Goal: Task Accomplishment & Management: Manage account settings

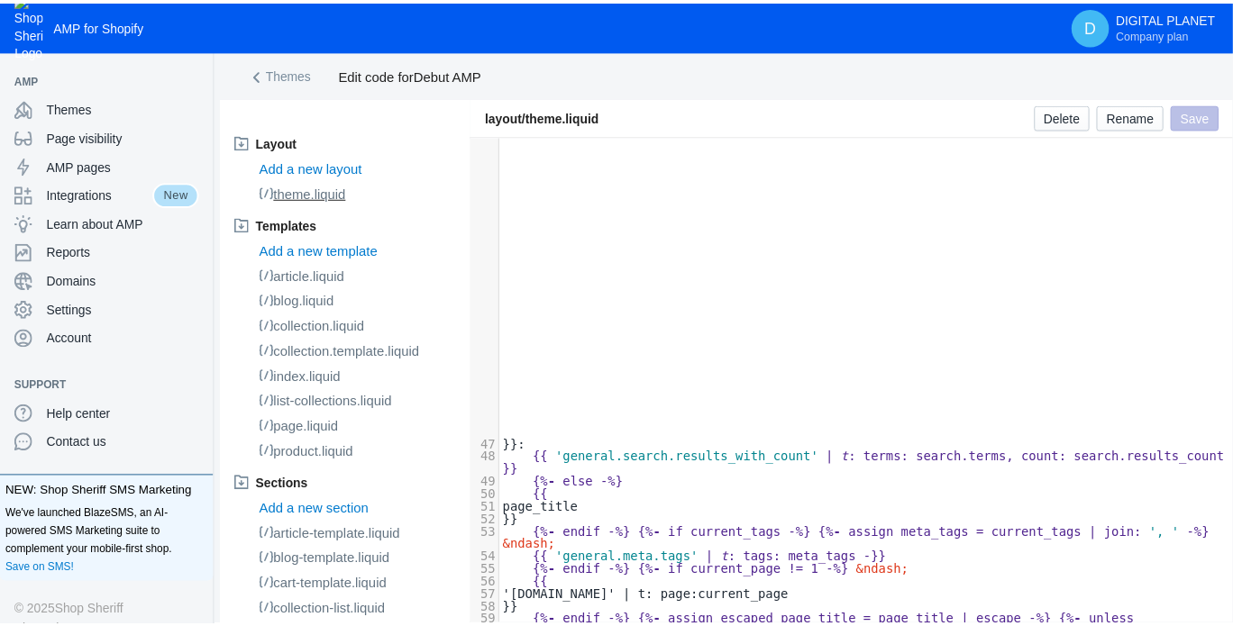
scroll to position [990, 0]
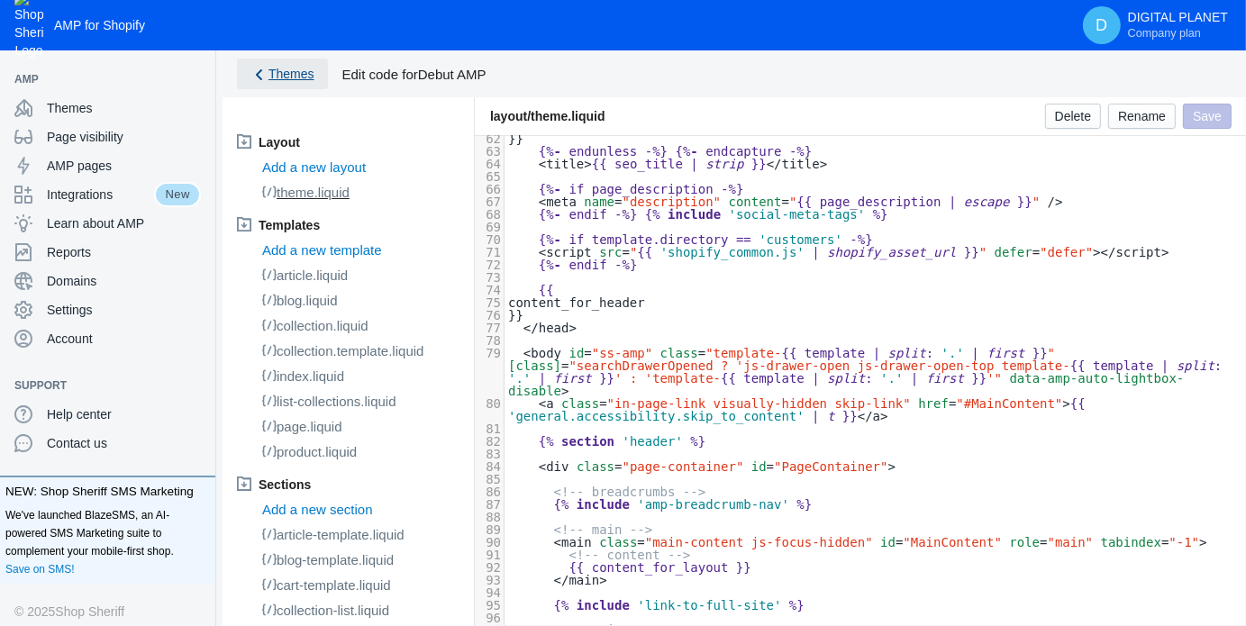
click at [288, 68] on span "Themes" at bounding box center [292, 74] width 46 height 14
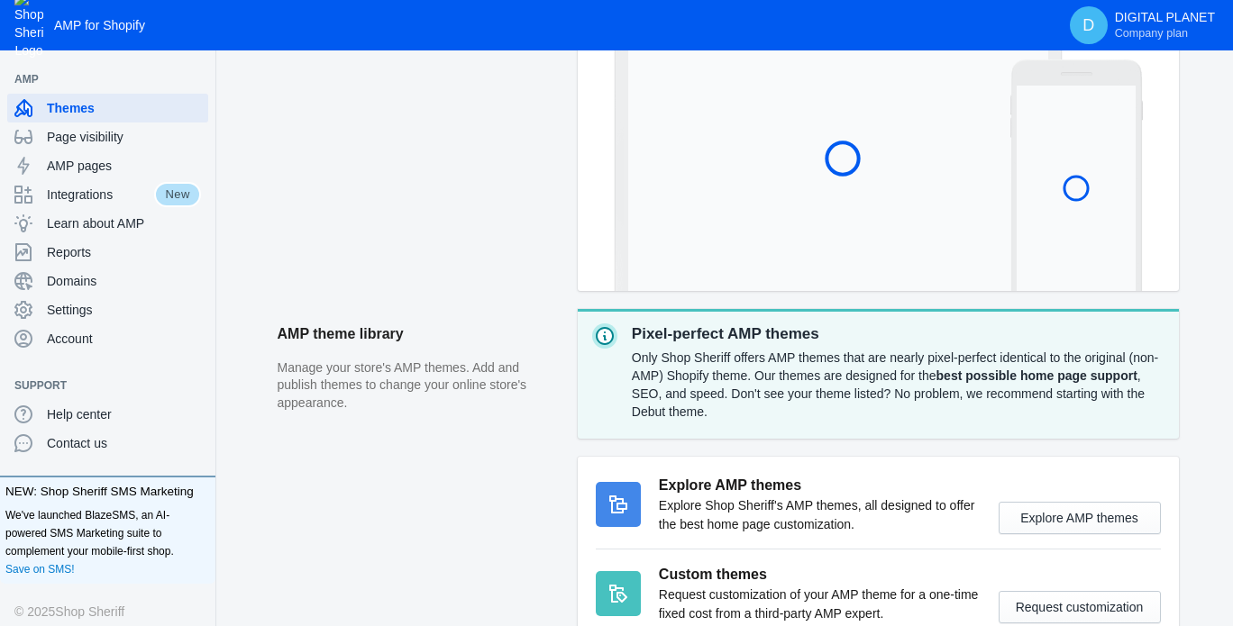
scroll to position [449, 0]
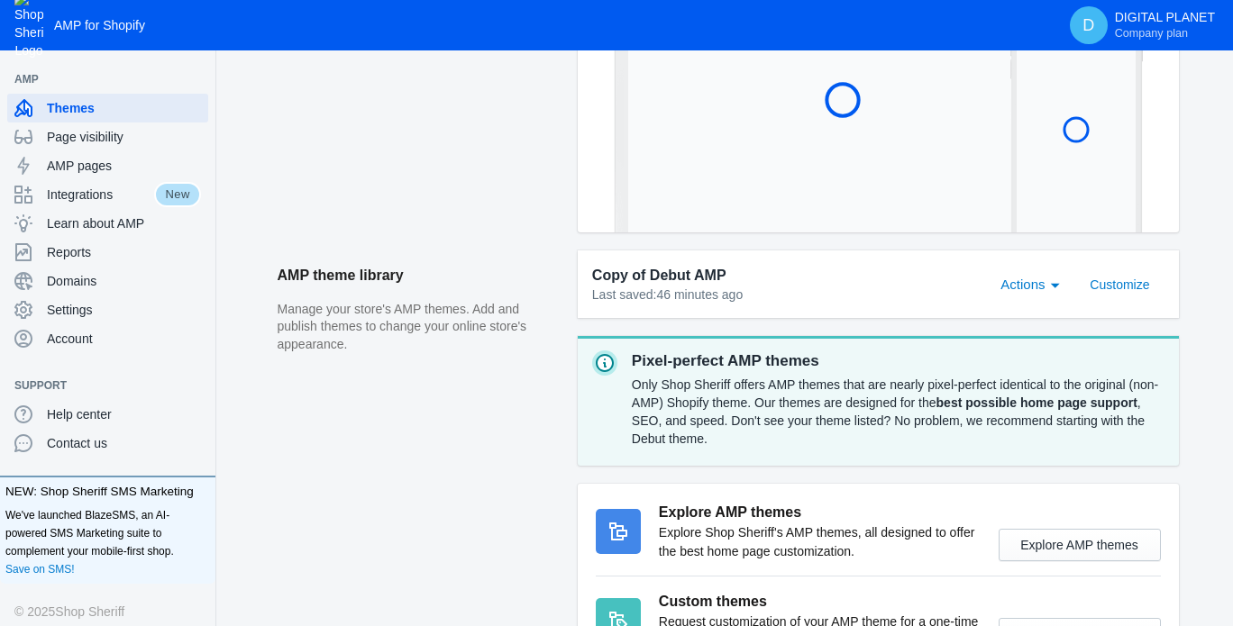
click at [1006, 288] on span "Actions" at bounding box center [1022, 284] width 44 height 15
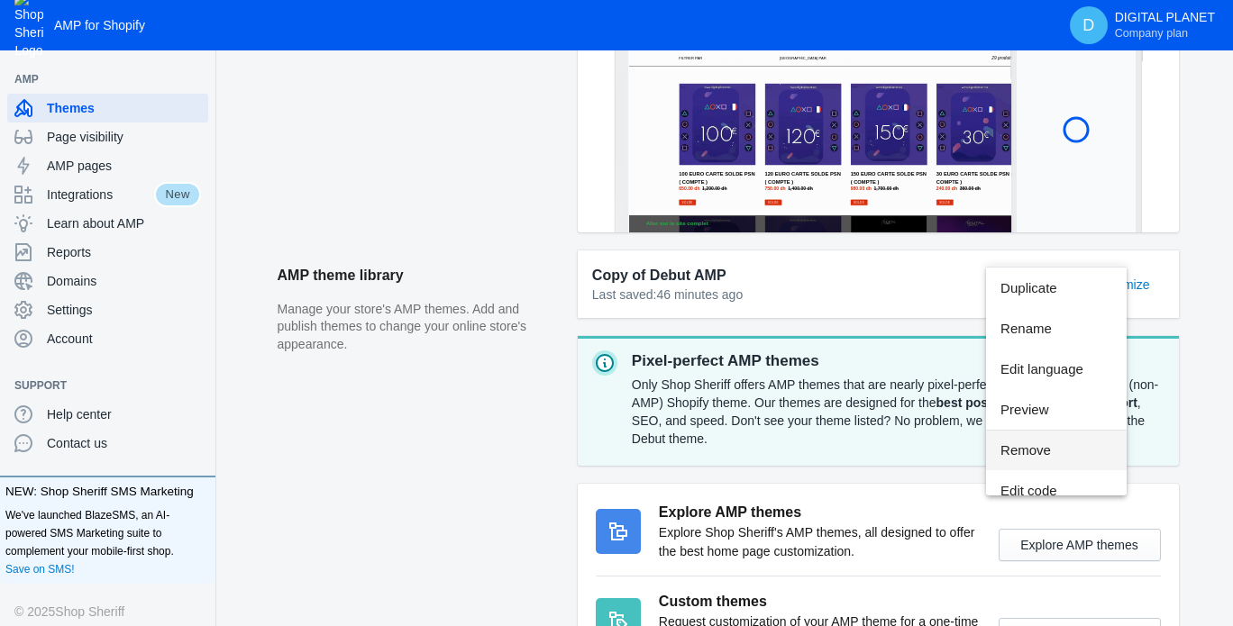
scroll to position [53, 0]
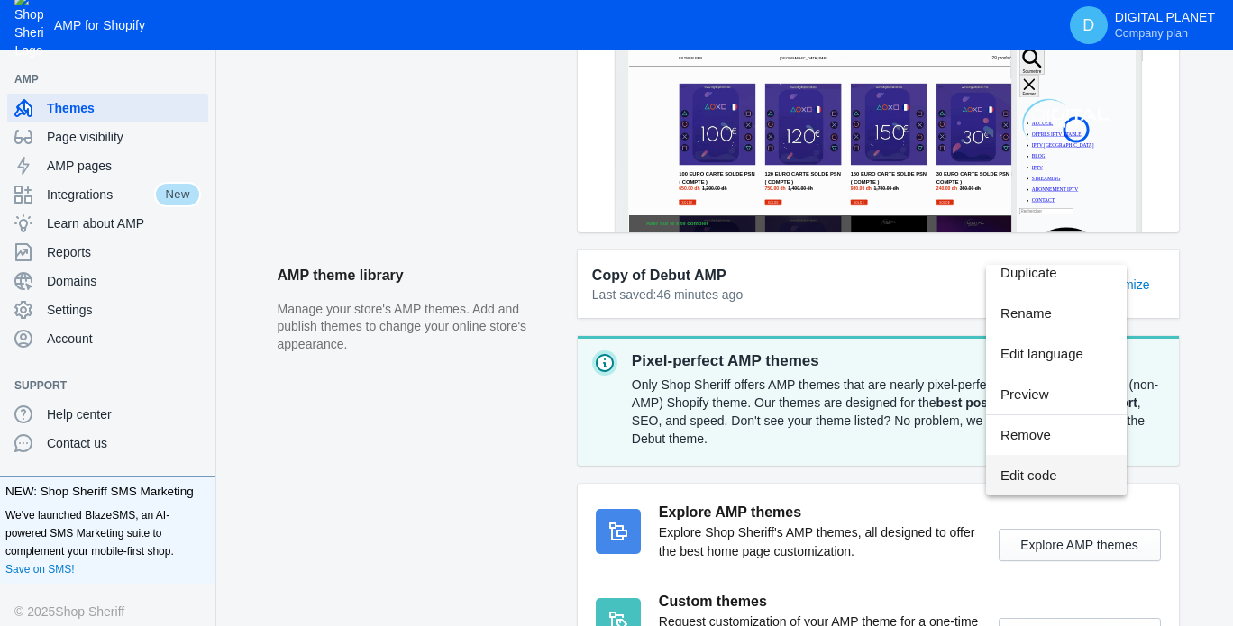
click at [1029, 468] on span "Edit code" at bounding box center [1056, 475] width 112 height 41
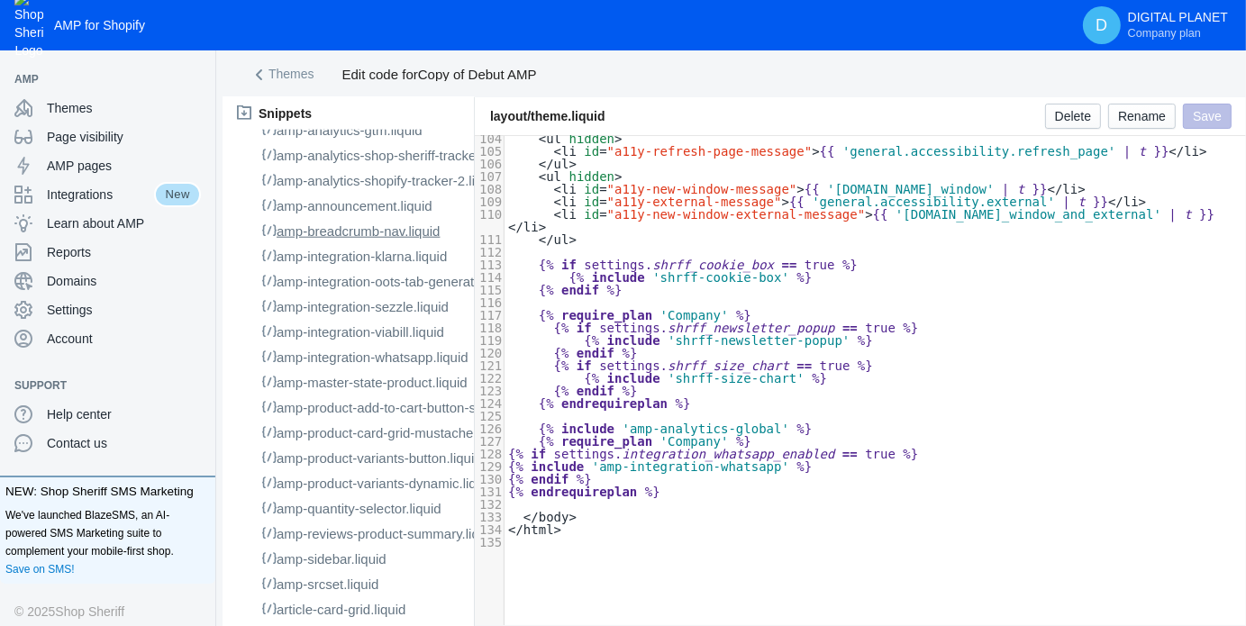
scroll to position [1802, 0]
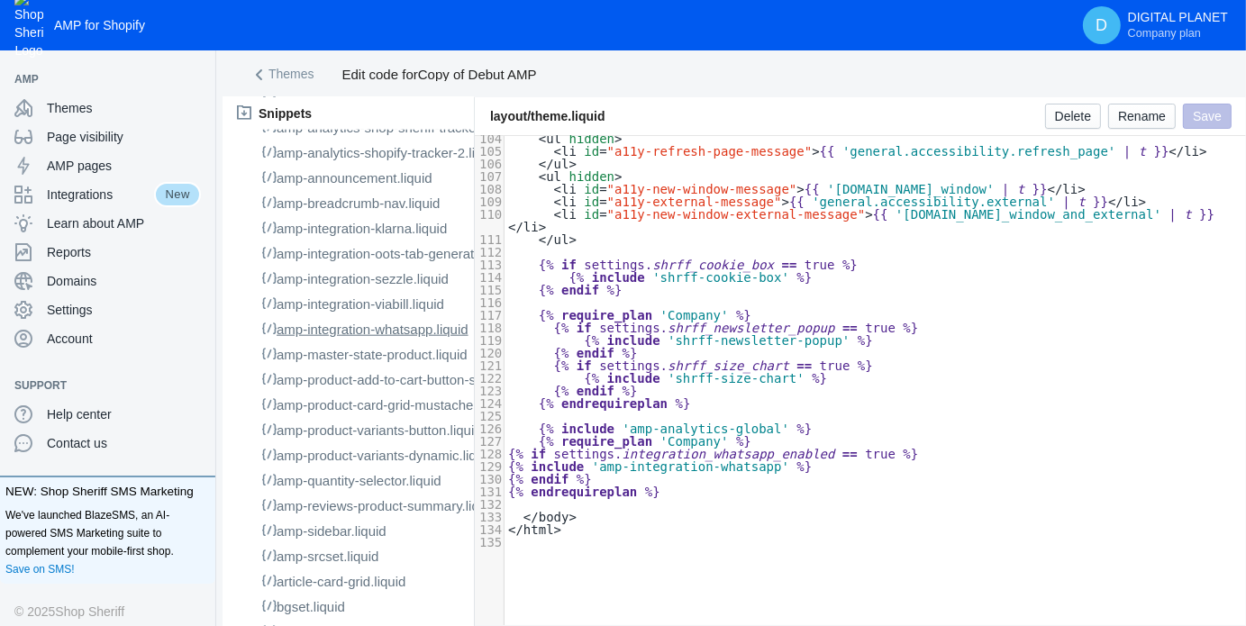
click at [402, 337] on span "amp-integration-whatsapp.liquid" at bounding box center [373, 329] width 192 height 15
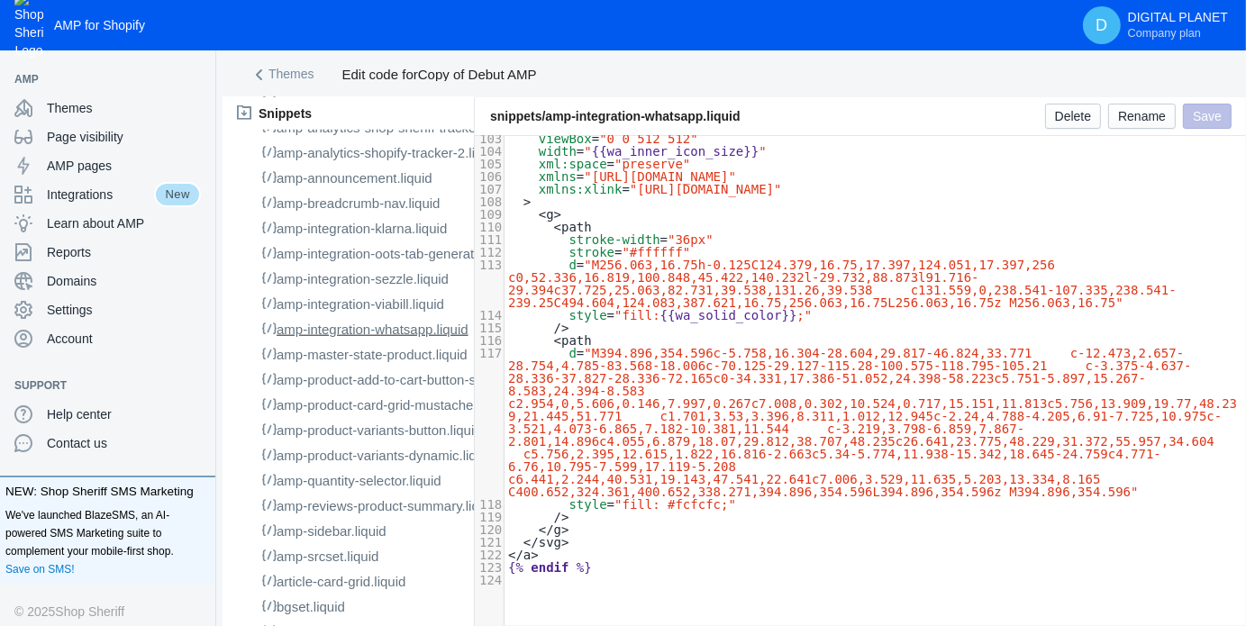
click at [690, 246] on pre "stroke = "#ffffff"" at bounding box center [876, 252] width 742 height 13
type input "enter"
type textarea "enter"
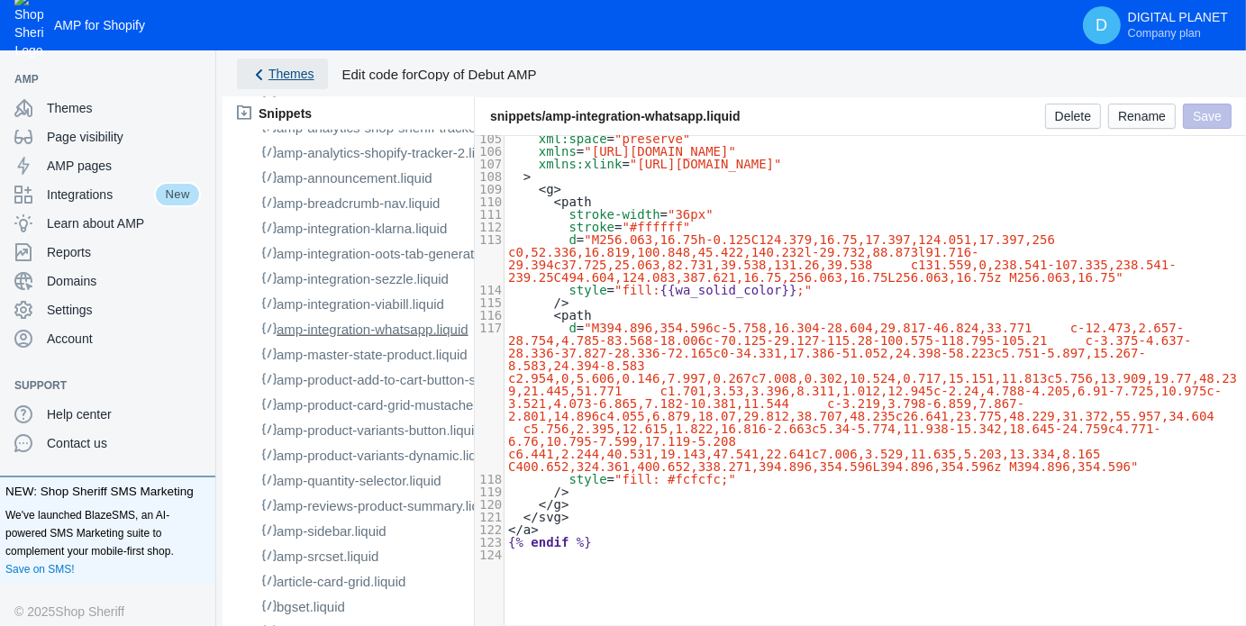
click at [301, 69] on span "Themes" at bounding box center [292, 74] width 46 height 14
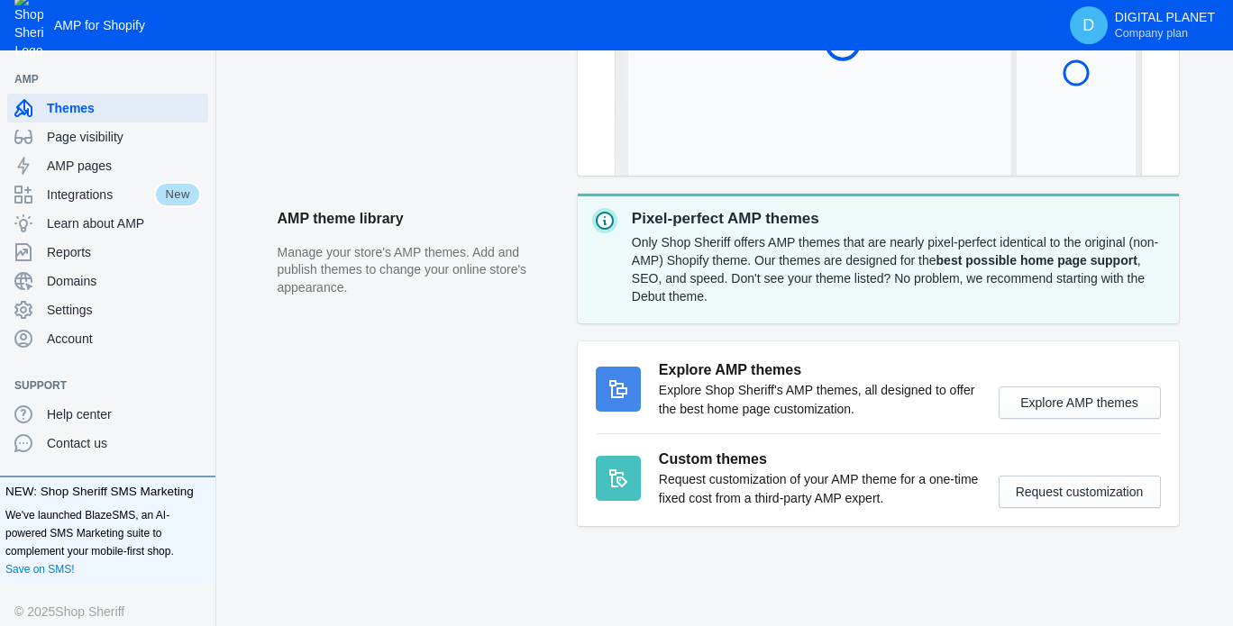
scroll to position [269, 0]
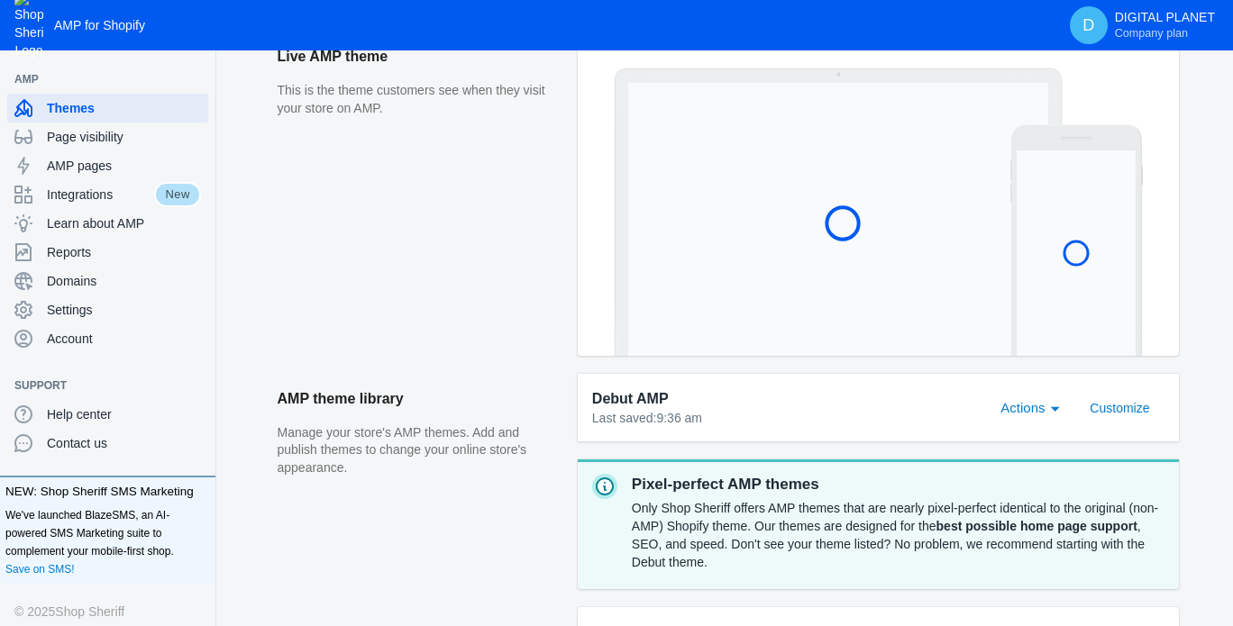
click at [1020, 409] on span "Actions" at bounding box center [1022, 407] width 44 height 15
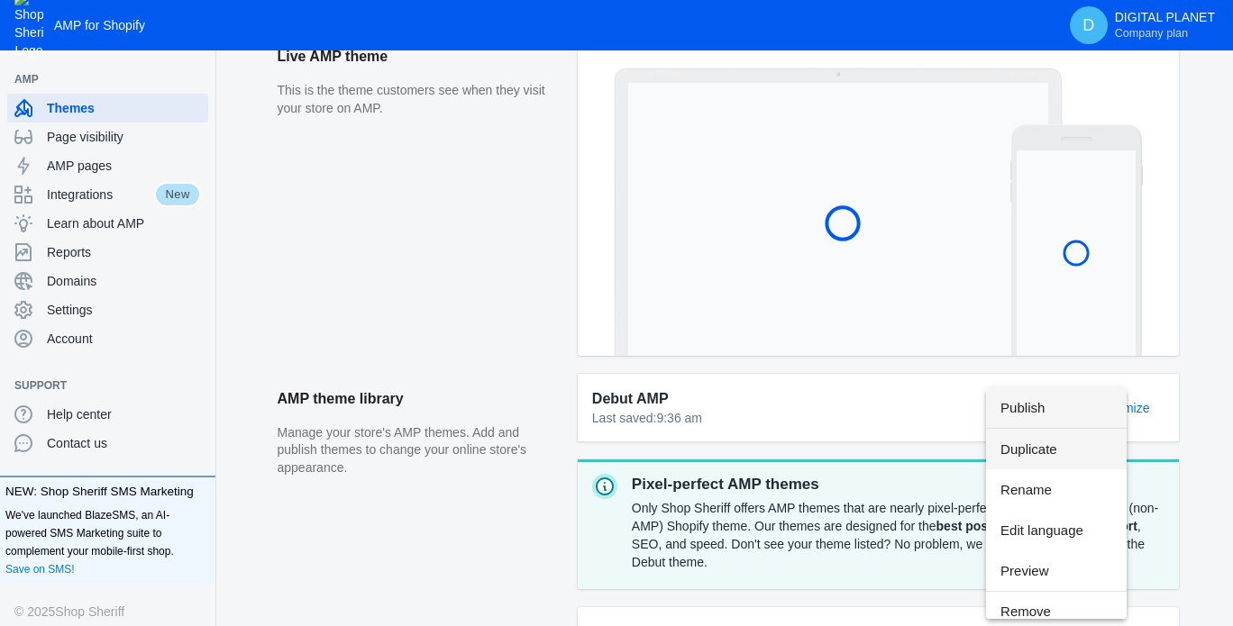
scroll to position [52, 0]
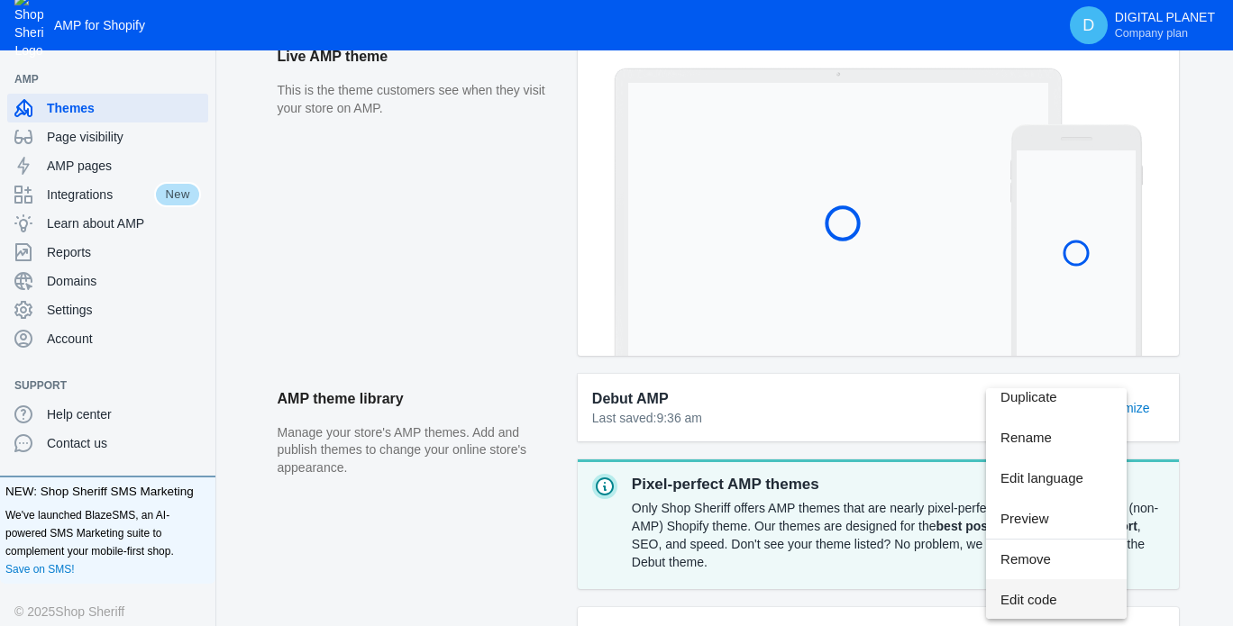
click at [1030, 596] on span "Edit code" at bounding box center [1056, 599] width 112 height 41
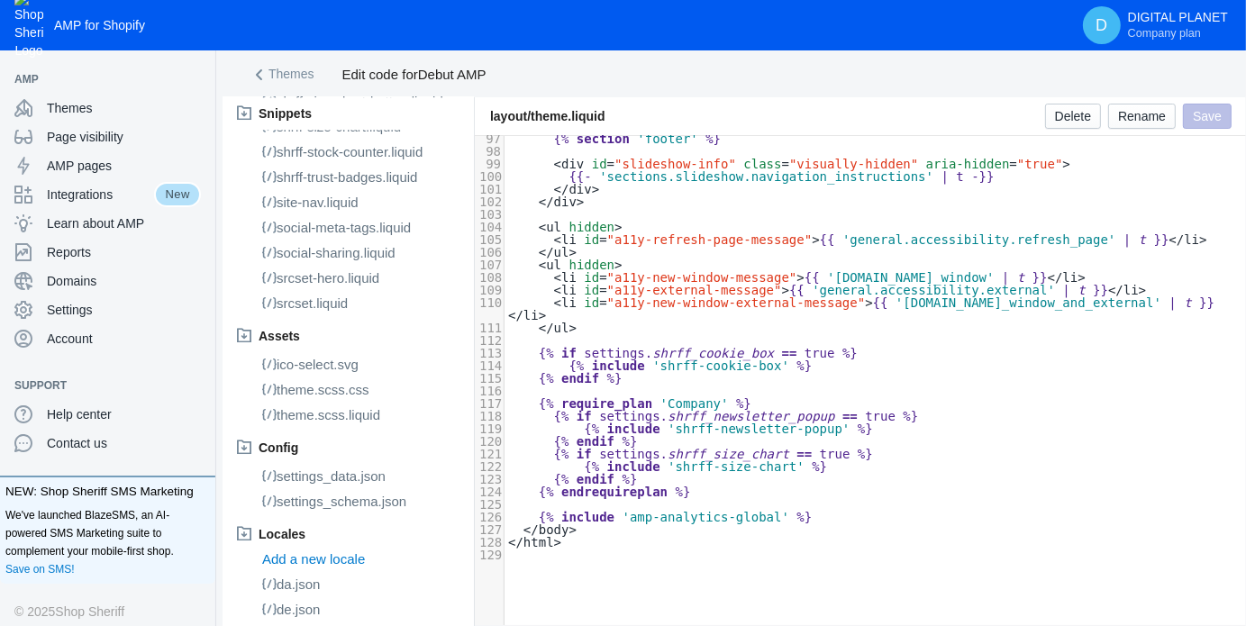
scroll to position [4145, 0]
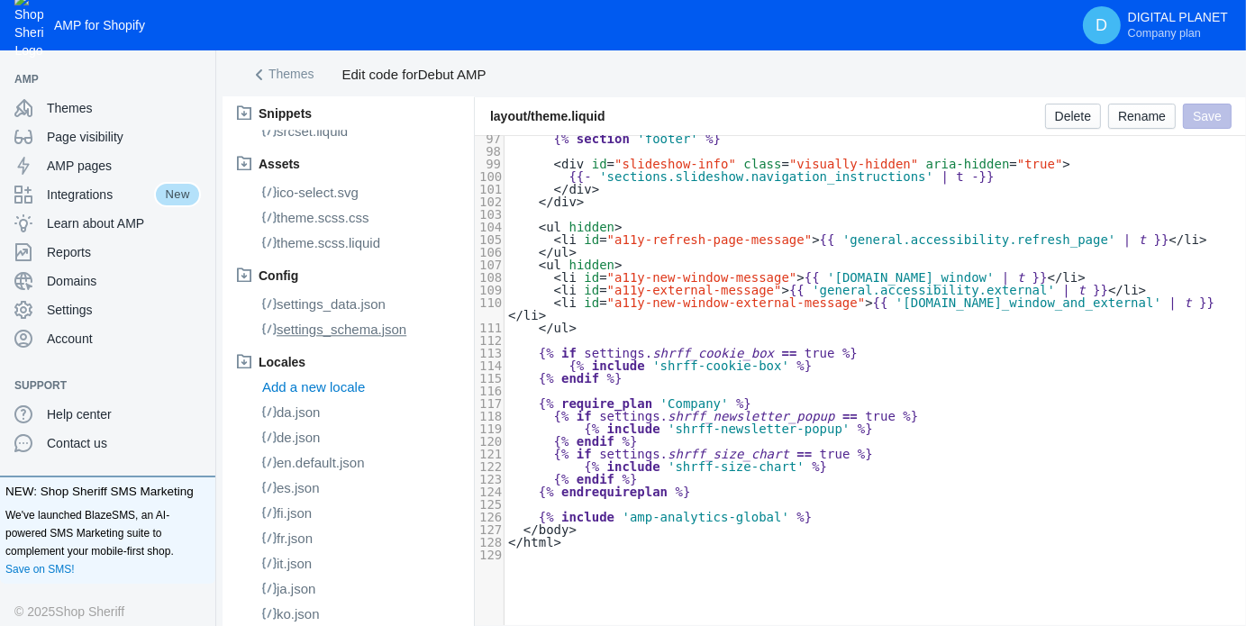
click at [360, 337] on span "settings_schema.json" at bounding box center [342, 329] width 130 height 15
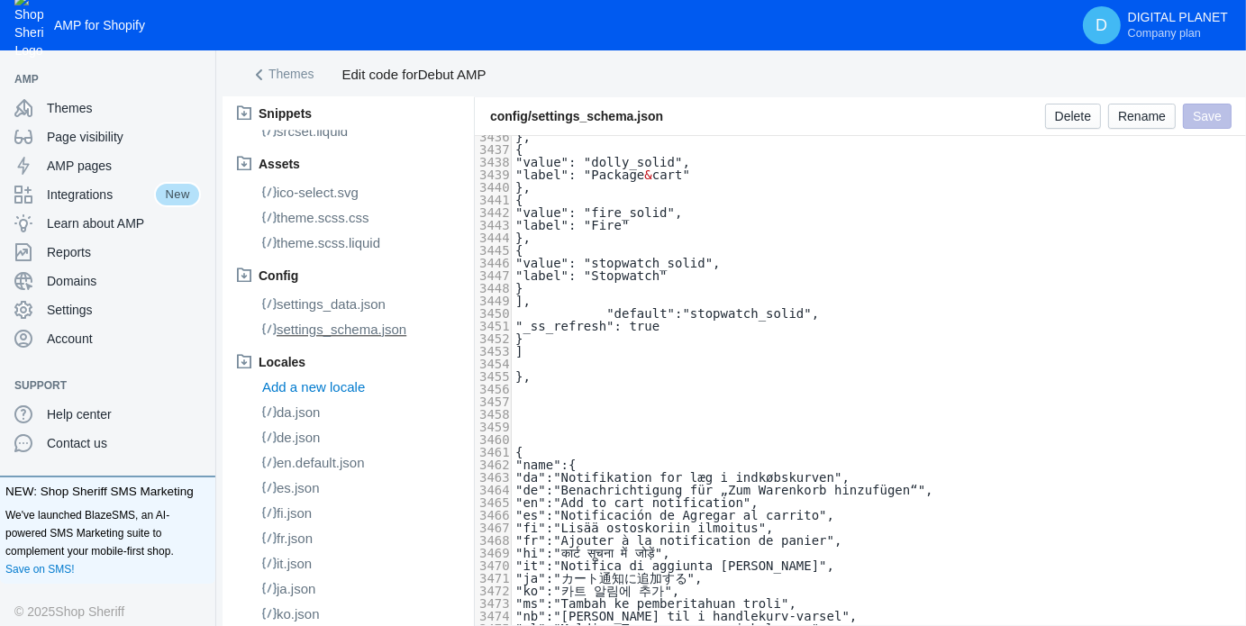
scroll to position [44207, 0]
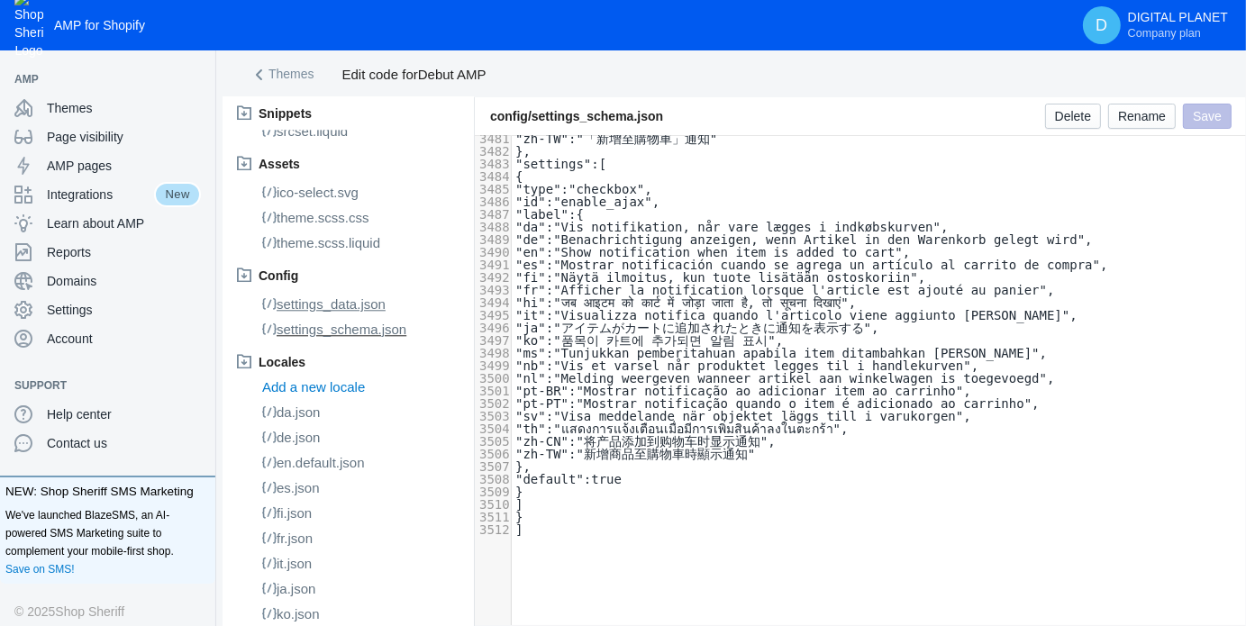
click at [315, 312] on span "settings_data.json" at bounding box center [331, 303] width 109 height 15
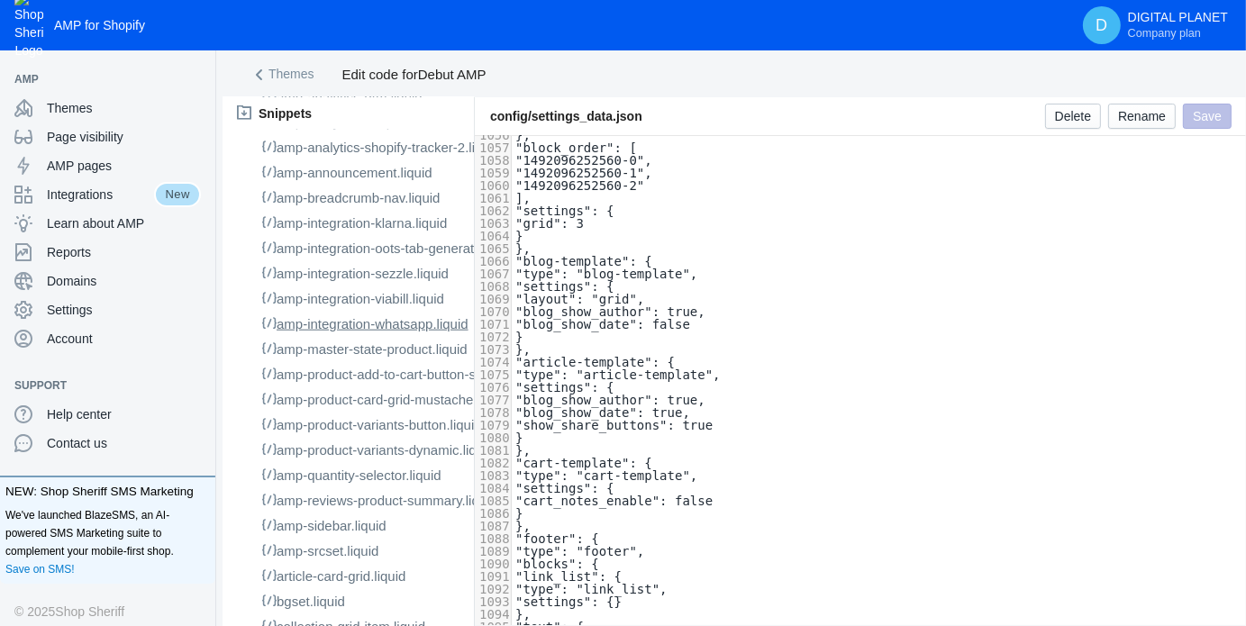
click at [395, 332] on span "amp-integration-whatsapp.liquid" at bounding box center [373, 323] width 192 height 15
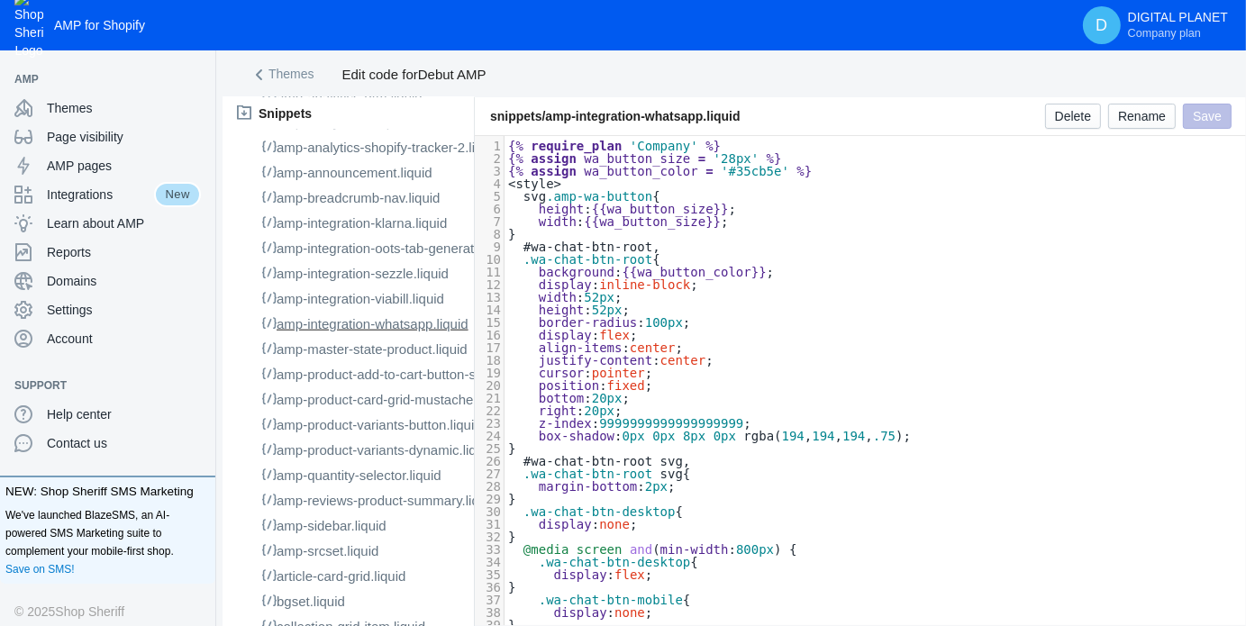
click at [836, 250] on pre "#wa-chat-btn-root ," at bounding box center [876, 247] width 742 height 13
type textarea "{% require_plan 'Company' %} {% assign wa_button_size = '28px' %} {% assign wa_…"
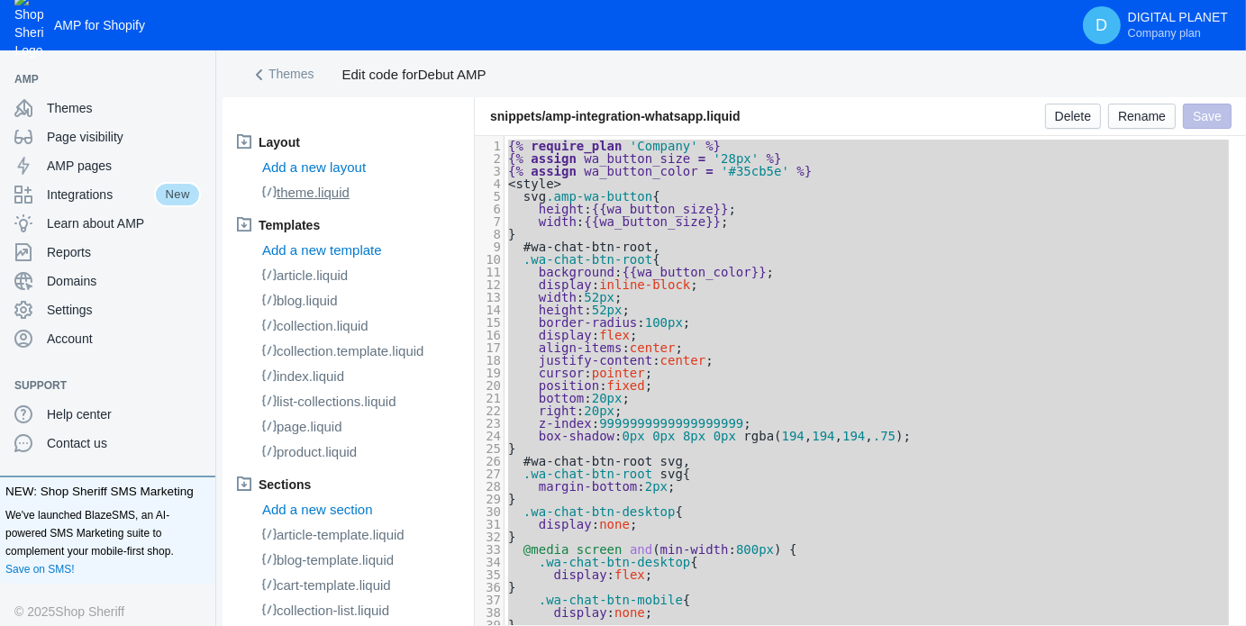
click at [335, 188] on span "theme.liquid" at bounding box center [313, 192] width 73 height 15
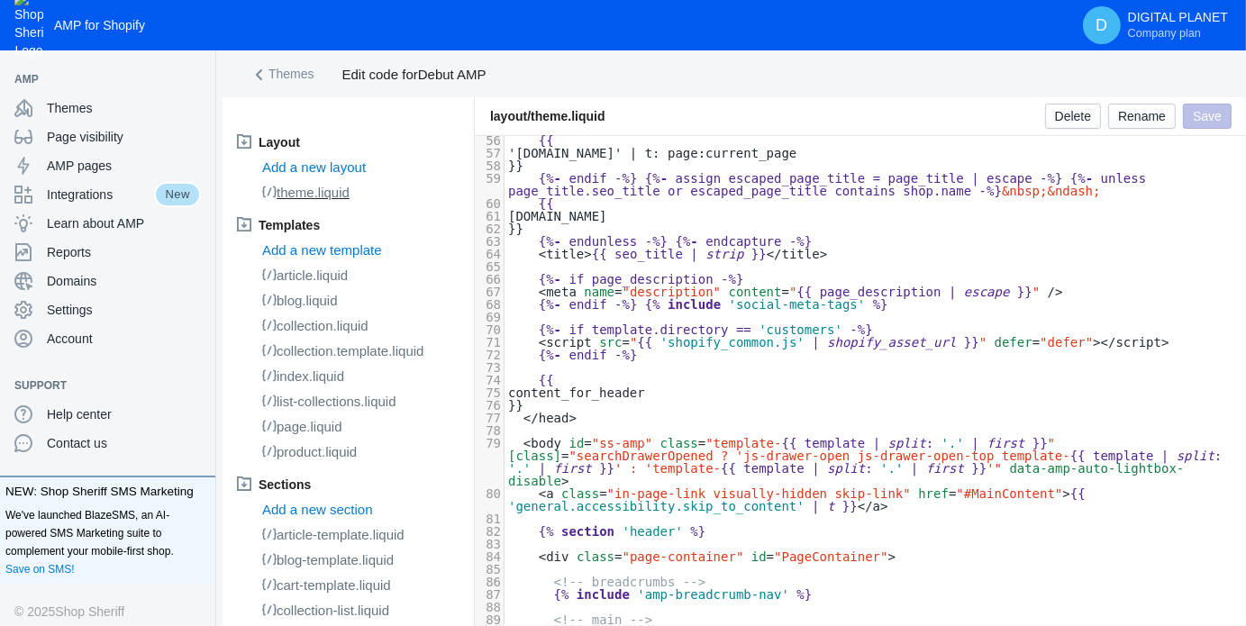
click at [672, 272] on span "page_description" at bounding box center [653, 279] width 122 height 14
type input "h"
type input "whats"
click at [267, 68] on icon at bounding box center [259, 75] width 18 height 18
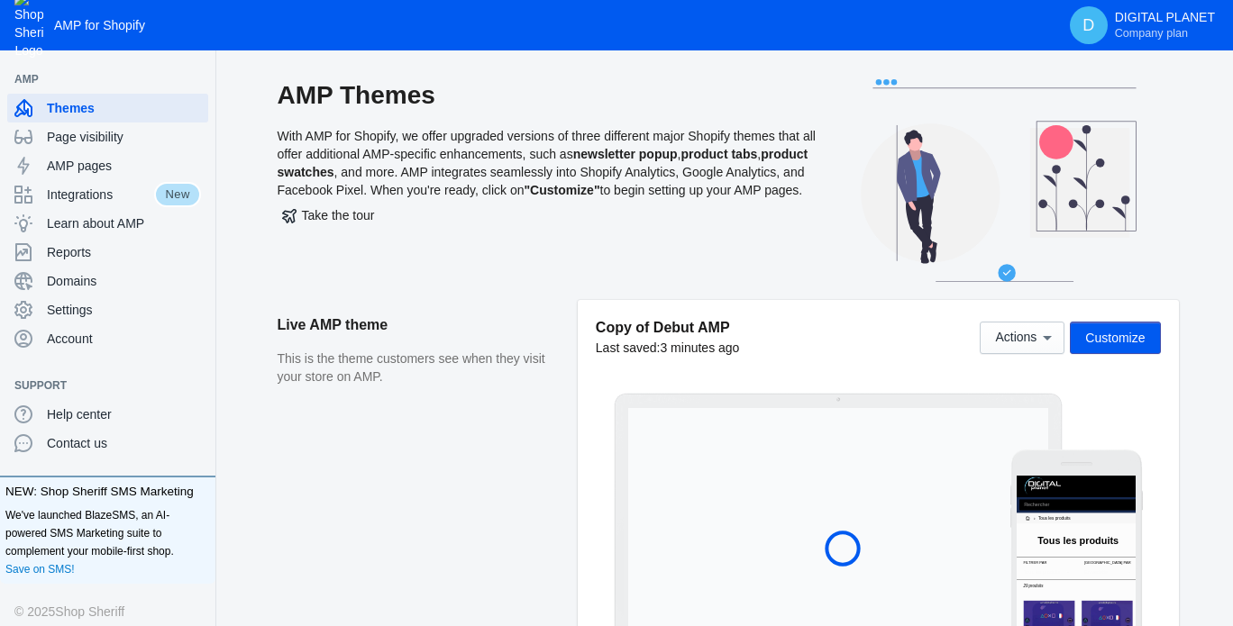
scroll to position [180, 0]
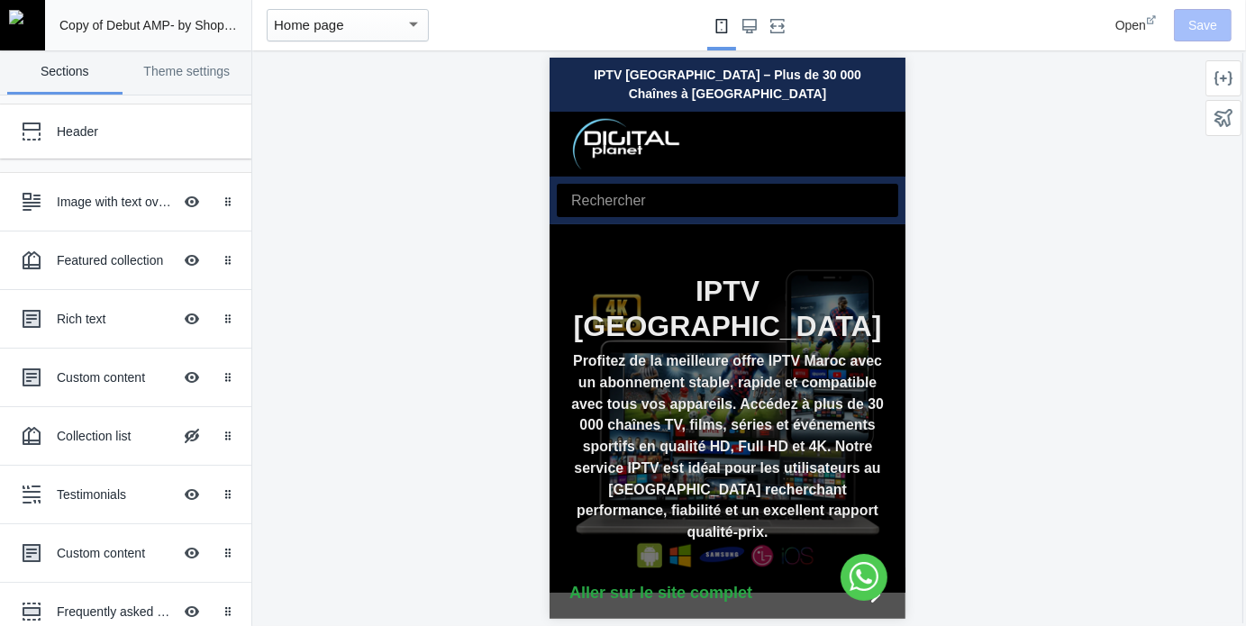
click at [1135, 28] on span "Open" at bounding box center [1130, 25] width 31 height 14
click at [28, 23] on img at bounding box center [22, 17] width 27 height 14
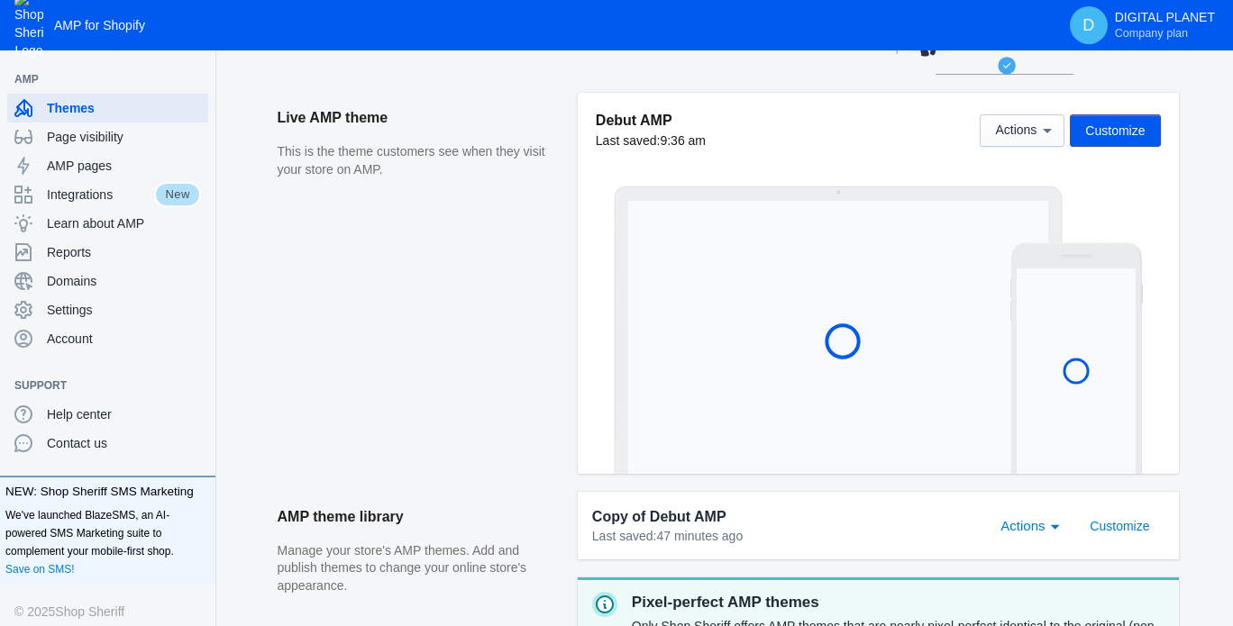
scroll to position [360, 0]
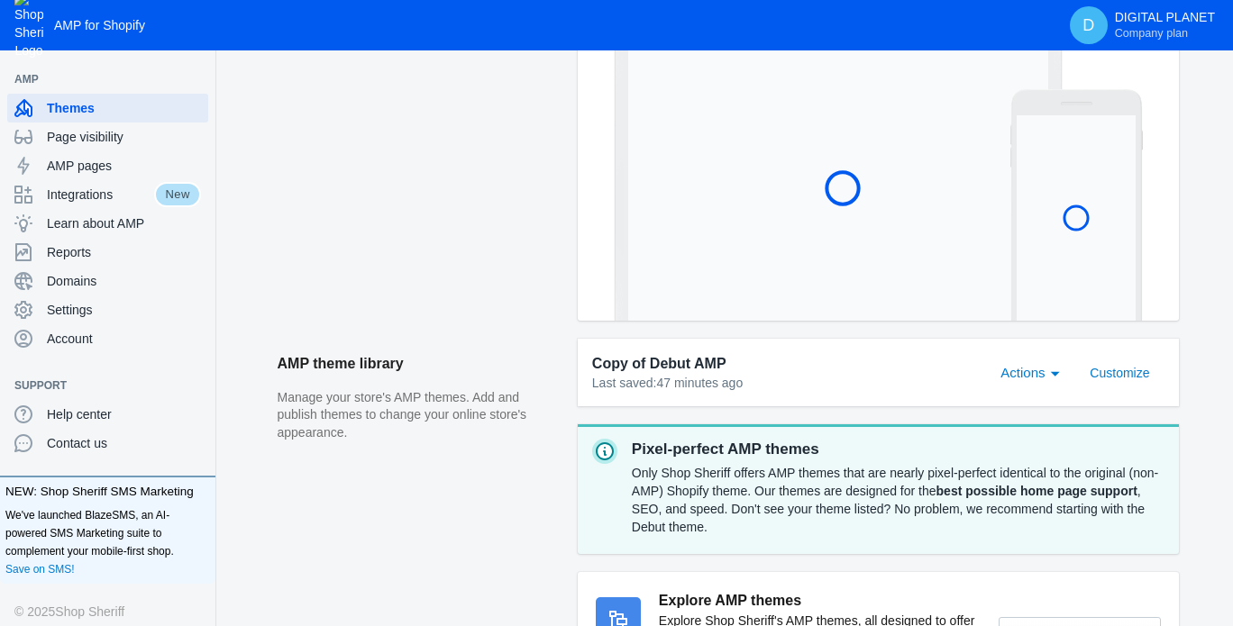
click at [1026, 365] on span "Actions" at bounding box center [1022, 372] width 44 height 15
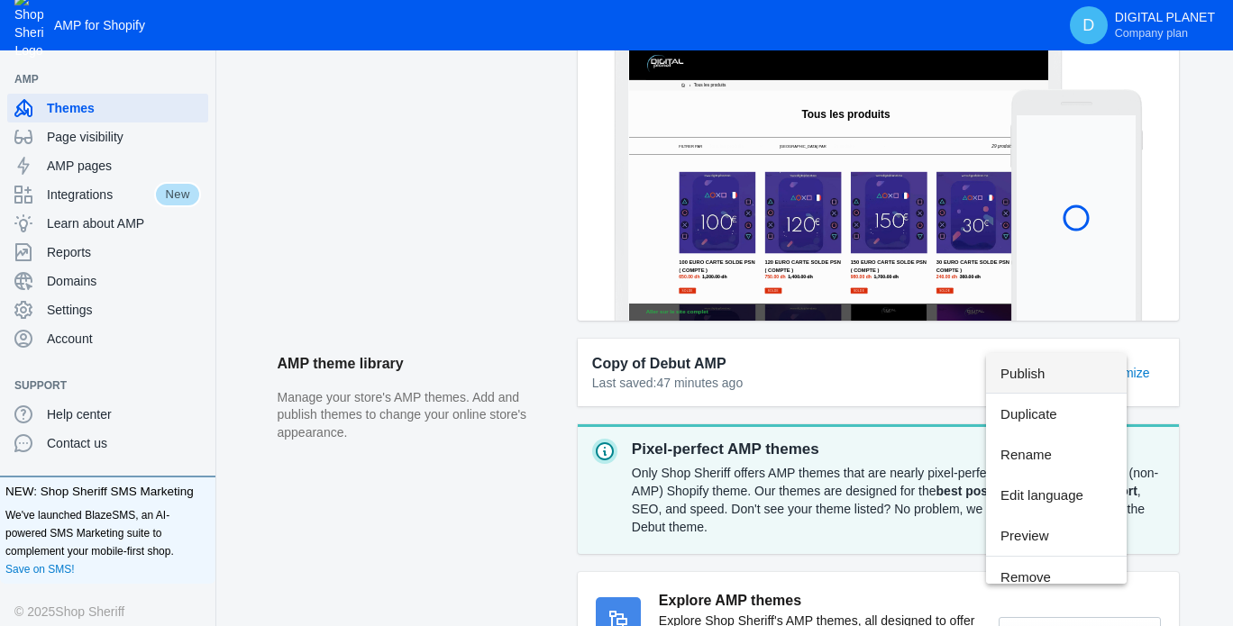
scroll to position [0, 0]
click at [1022, 384] on span "Publish" at bounding box center [1056, 373] width 112 height 41
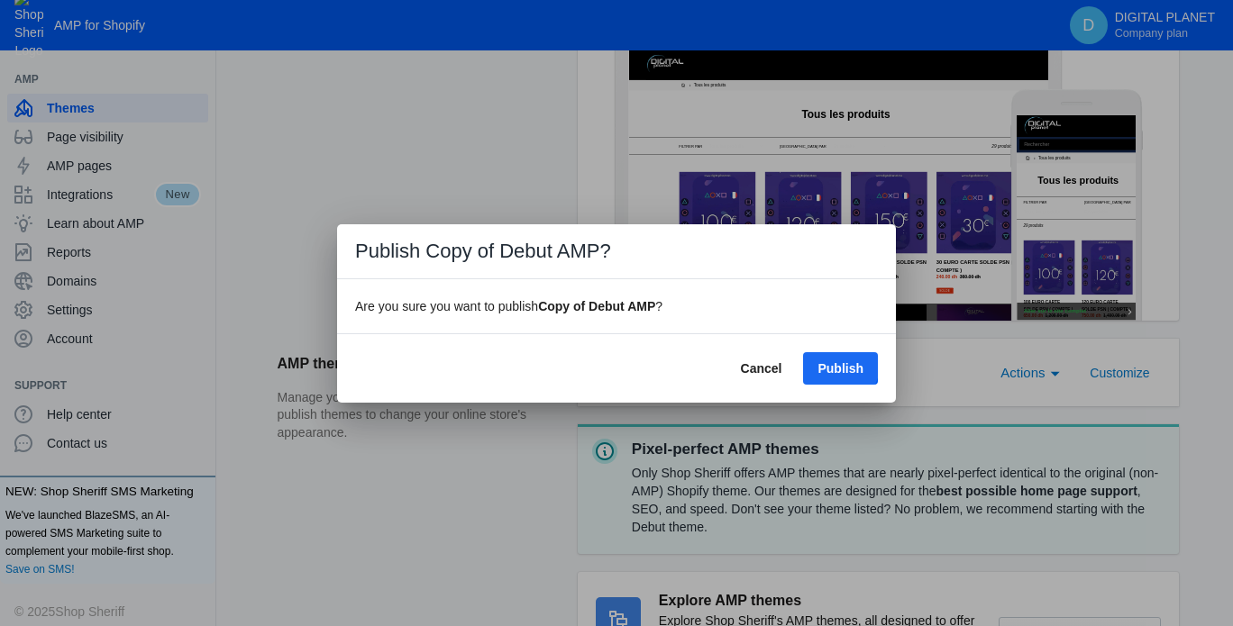
click at [835, 362] on span "Publish" at bounding box center [840, 368] width 46 height 14
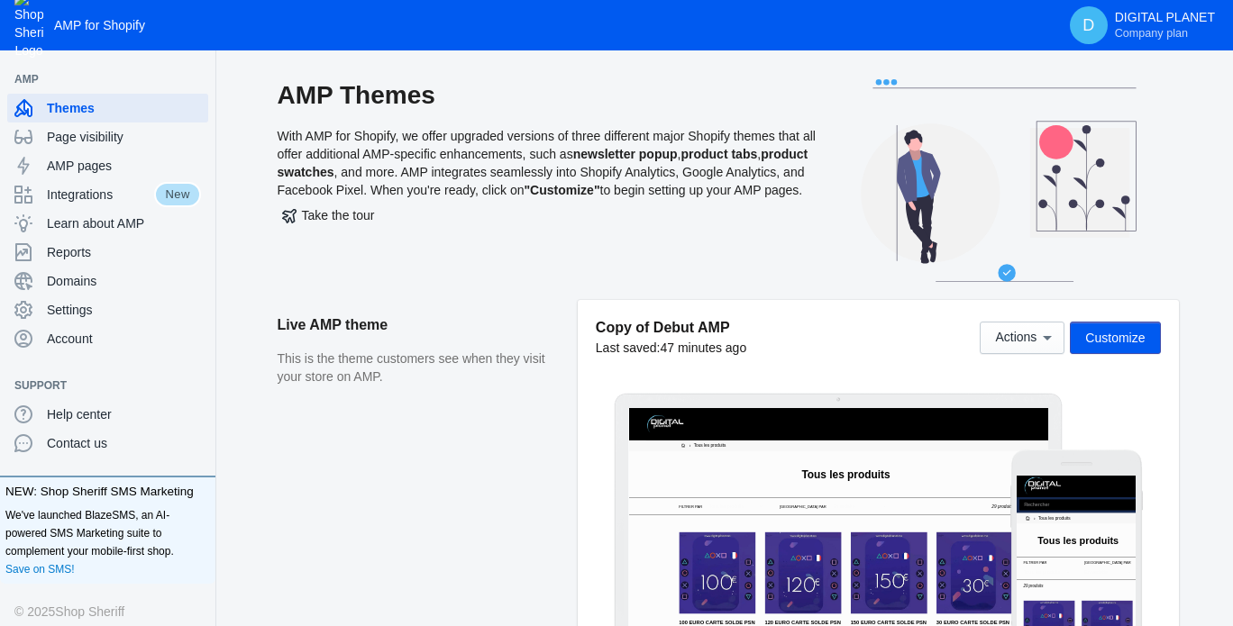
click at [1102, 339] on span "Customize" at bounding box center [1114, 338] width 59 height 14
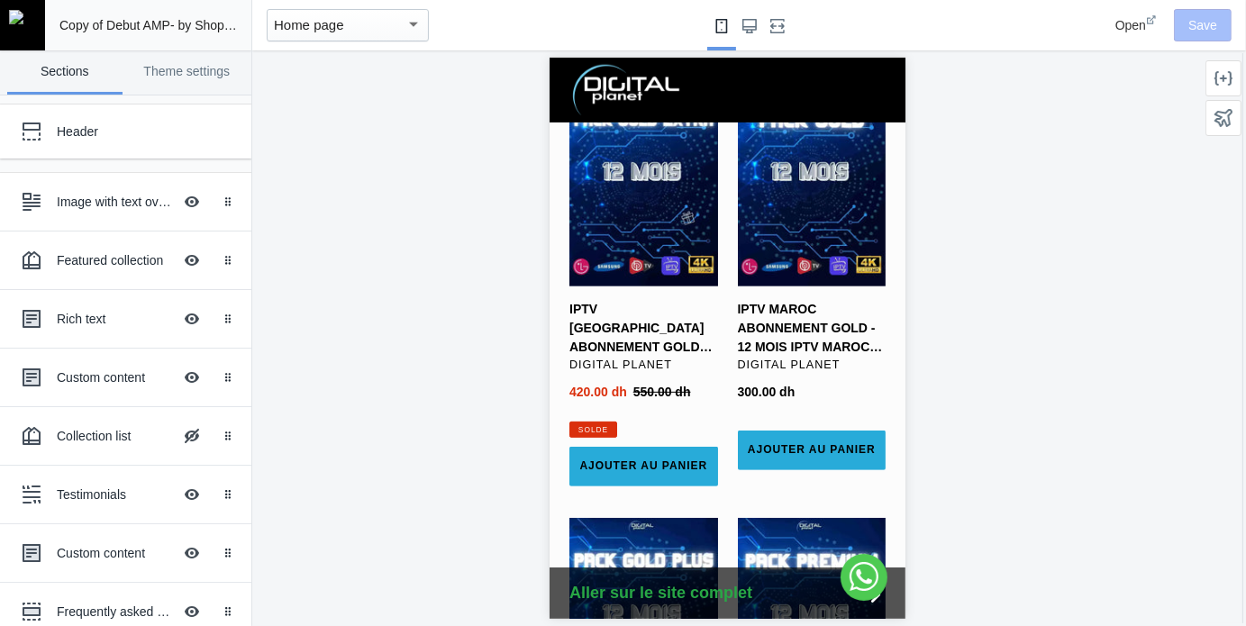
scroll to position [0, 303]
click at [41, 130] on div at bounding box center [32, 132] width 36 height 36
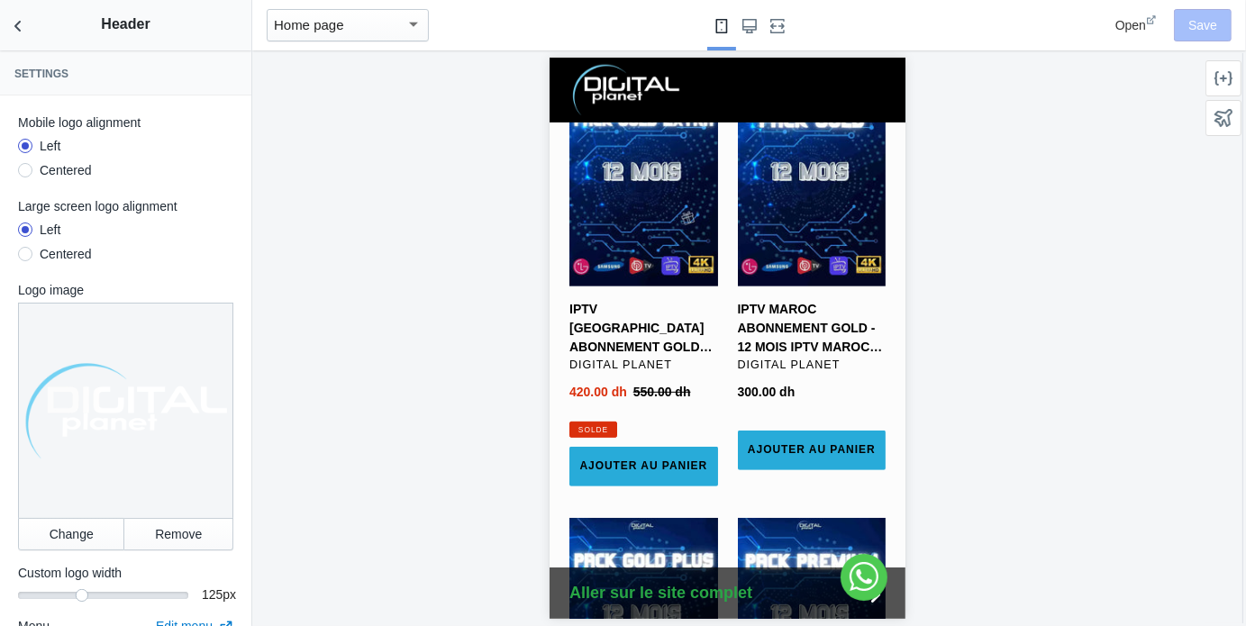
click at [50, 157] on mat-radio-button "Left" at bounding box center [39, 148] width 42 height 23
click at [50, 168] on div "Centered" at bounding box center [66, 170] width 52 height 18
click at [25, 173] on input "Centered" at bounding box center [25, 173] width 0 height 0
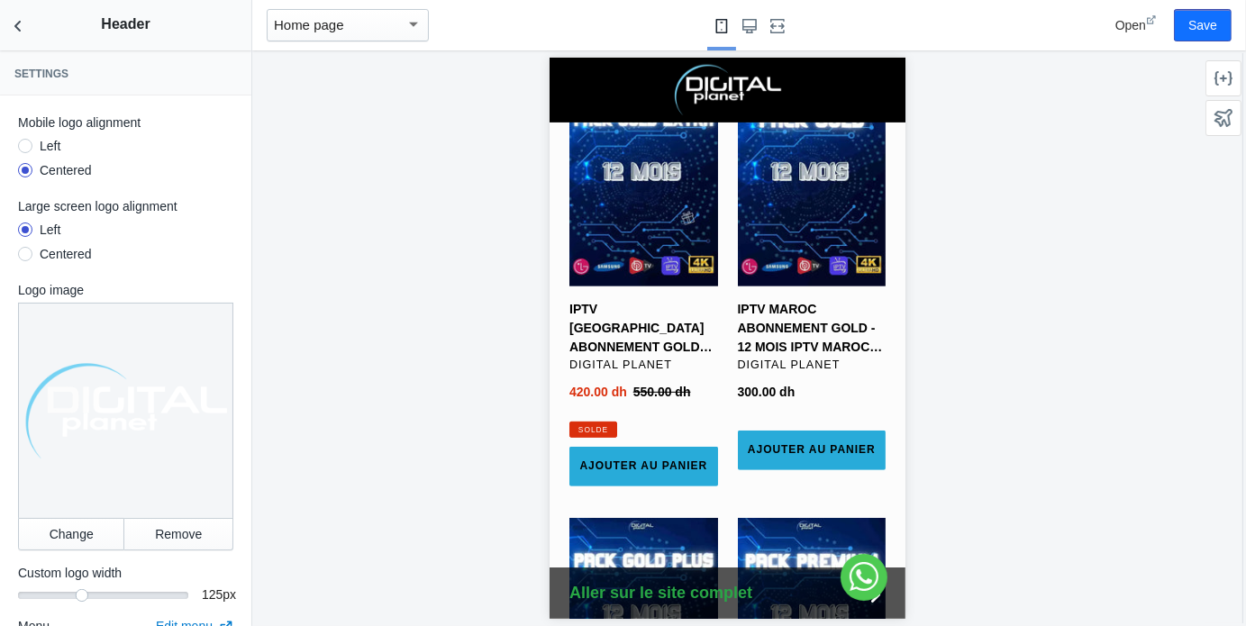
scroll to position [0, 0]
click at [50, 143] on div "Left" at bounding box center [50, 146] width 21 height 18
click at [25, 149] on input "Left" at bounding box center [25, 149] width 0 height 0
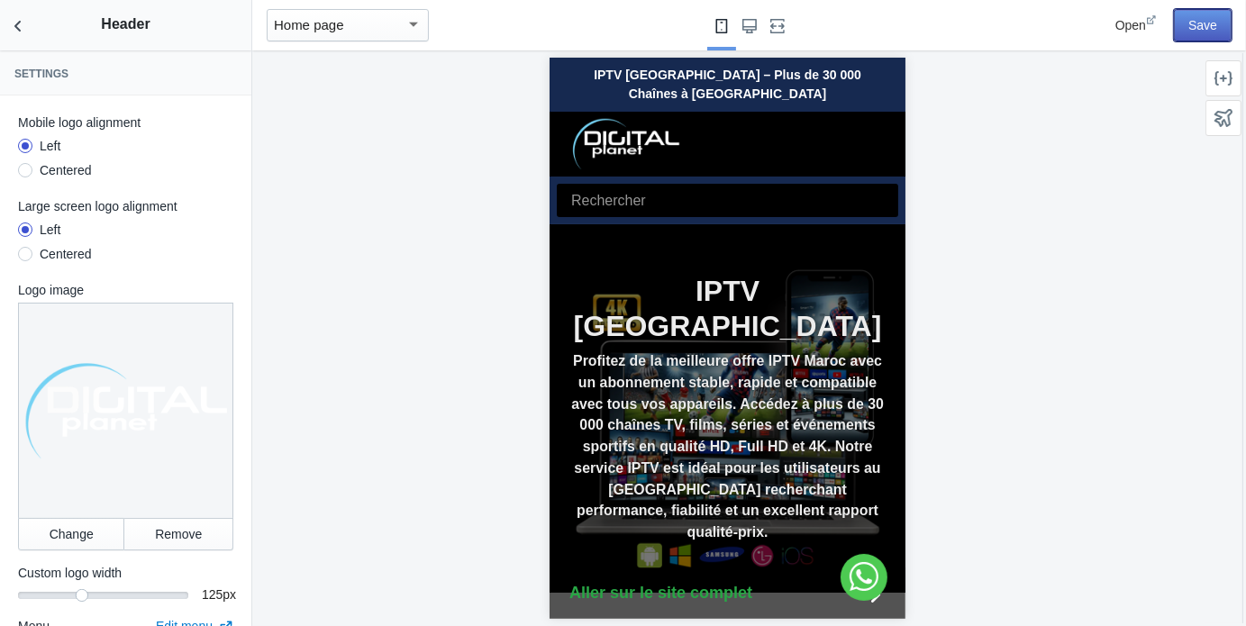
click at [1202, 23] on button "Save" at bounding box center [1203, 25] width 58 height 32
click at [23, 17] on icon "Back to sections" at bounding box center [18, 26] width 18 height 18
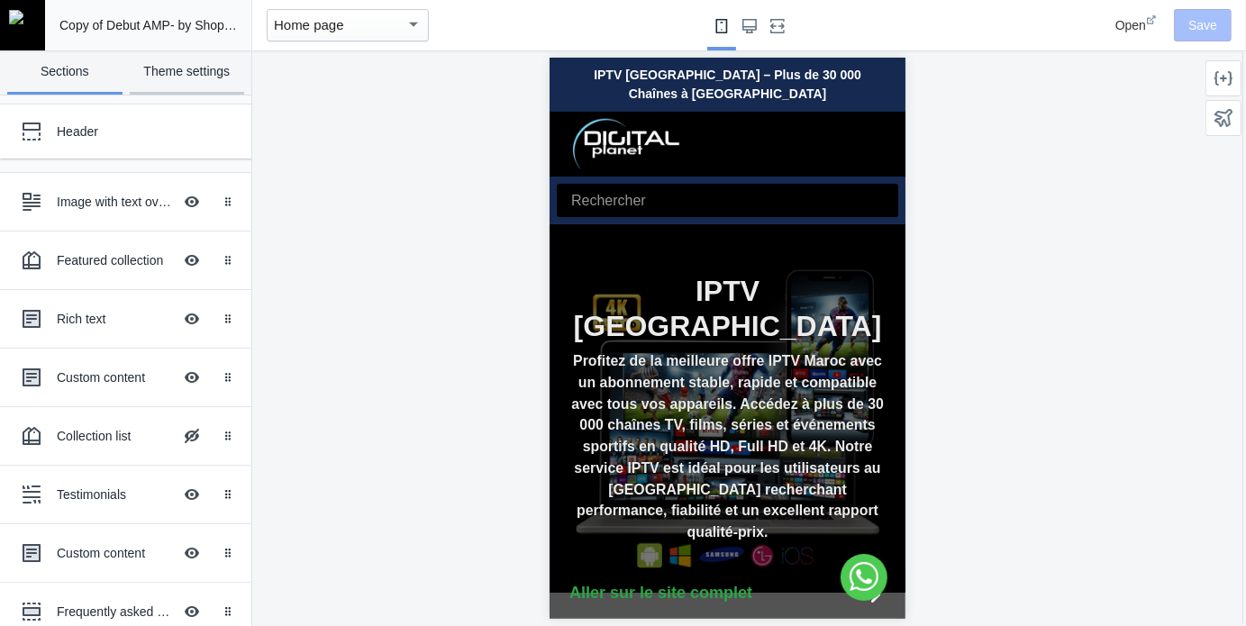
click at [178, 62] on link "Theme settings" at bounding box center [187, 72] width 115 height 44
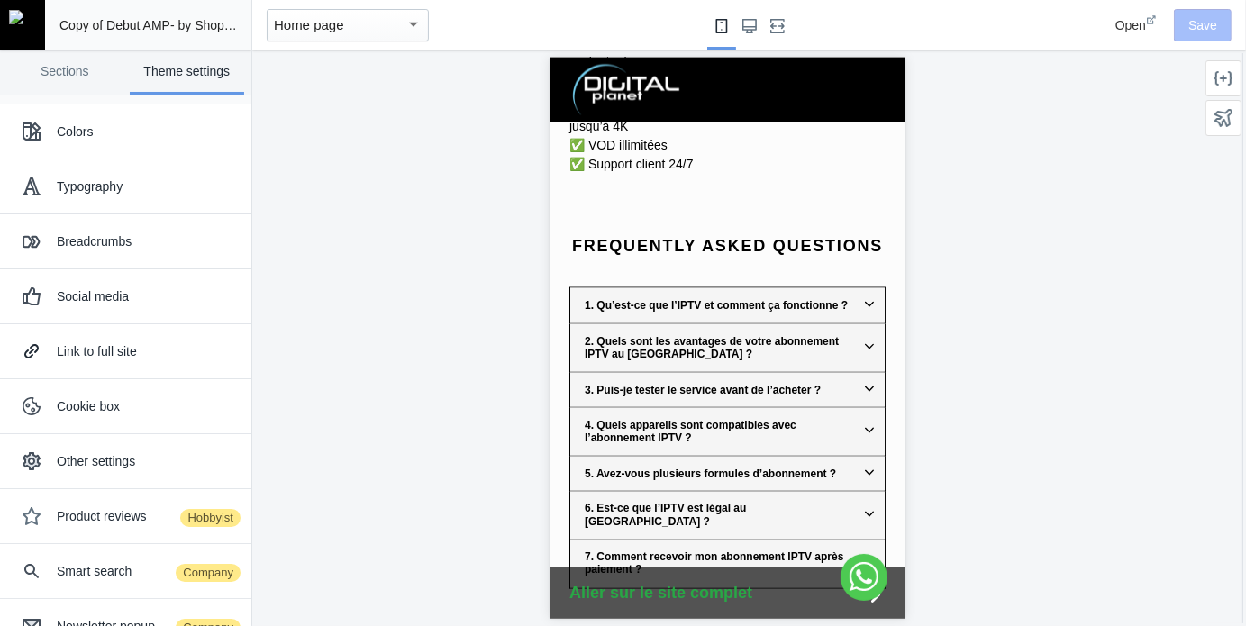
scroll to position [2793, 0]
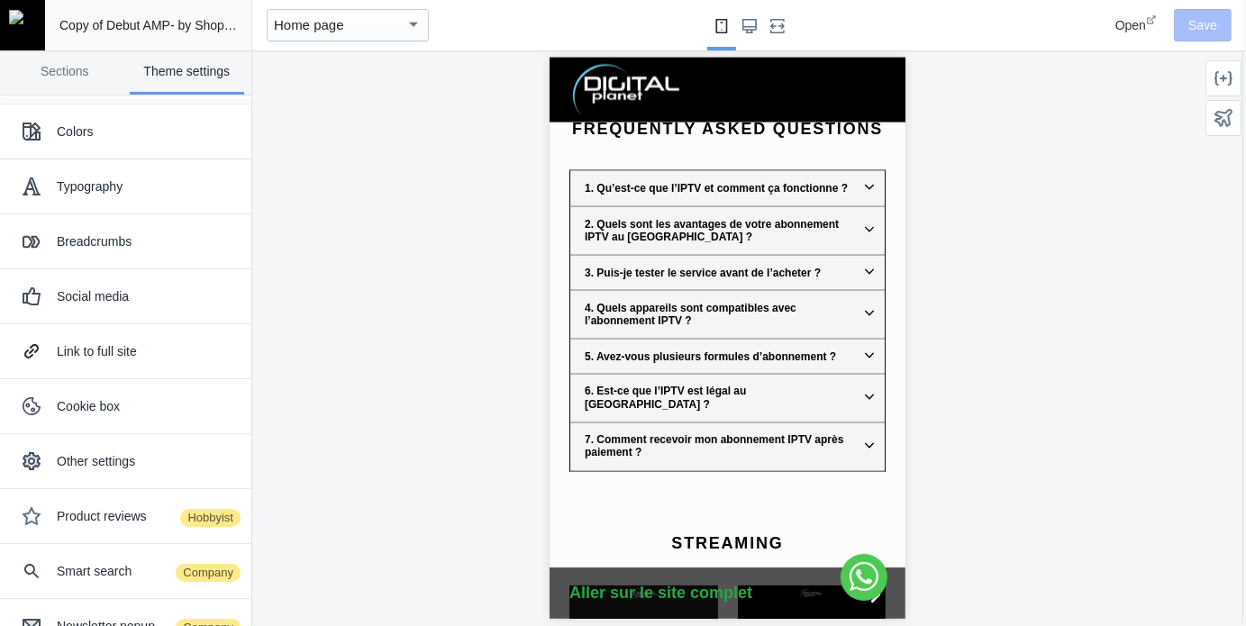
click at [722, 385] on div "6. Est-ce que l’IPTV est légal au [GEOGRAPHIC_DATA] ?" at bounding box center [728, 398] width 289 height 26
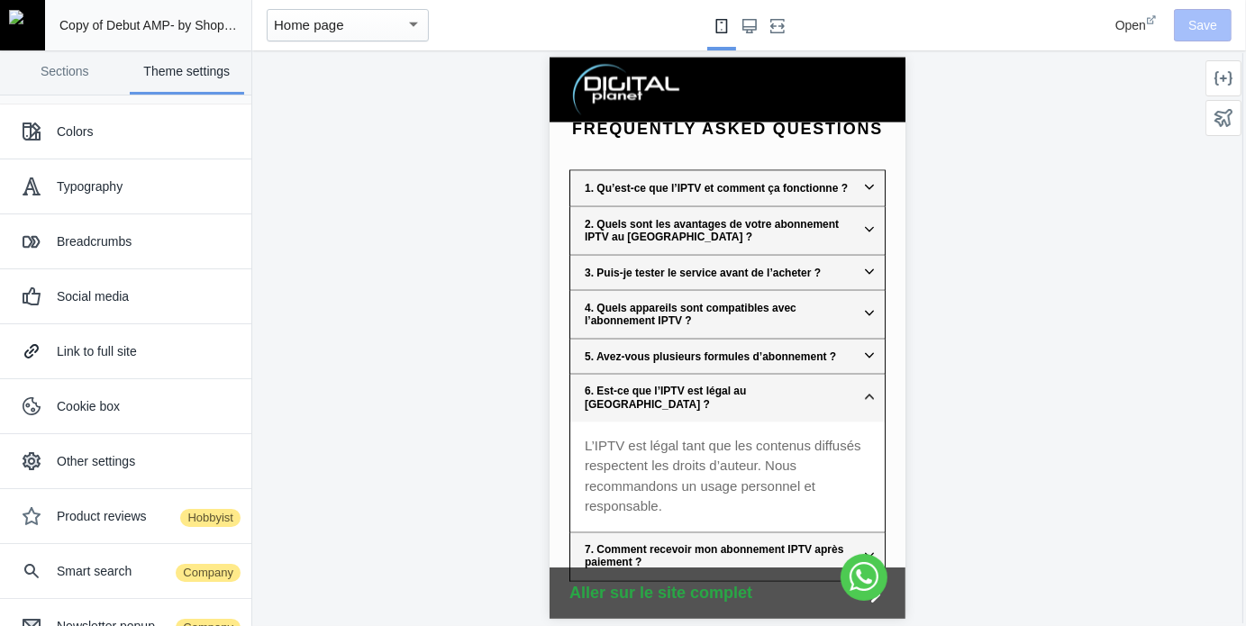
click at [722, 385] on div "6. Est-ce que l’IPTV est légal au [GEOGRAPHIC_DATA] ?" at bounding box center [728, 398] width 289 height 26
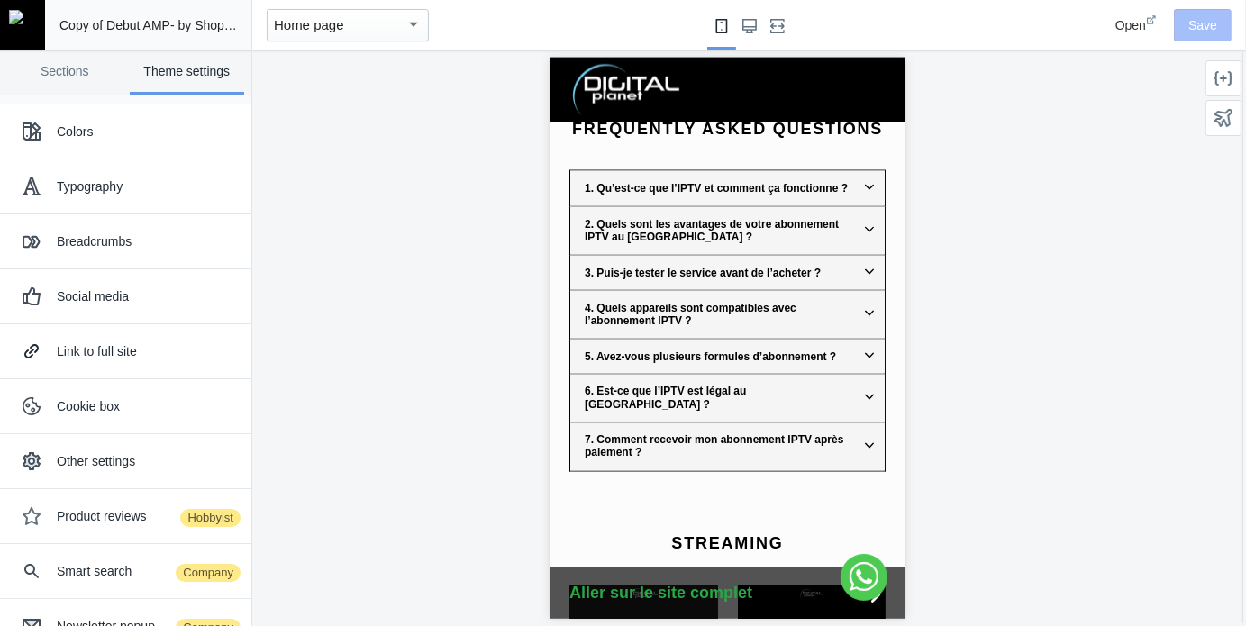
click at [722, 385] on div "6. Est-ce que l’IPTV est légal au [GEOGRAPHIC_DATA] ?" at bounding box center [728, 398] width 289 height 26
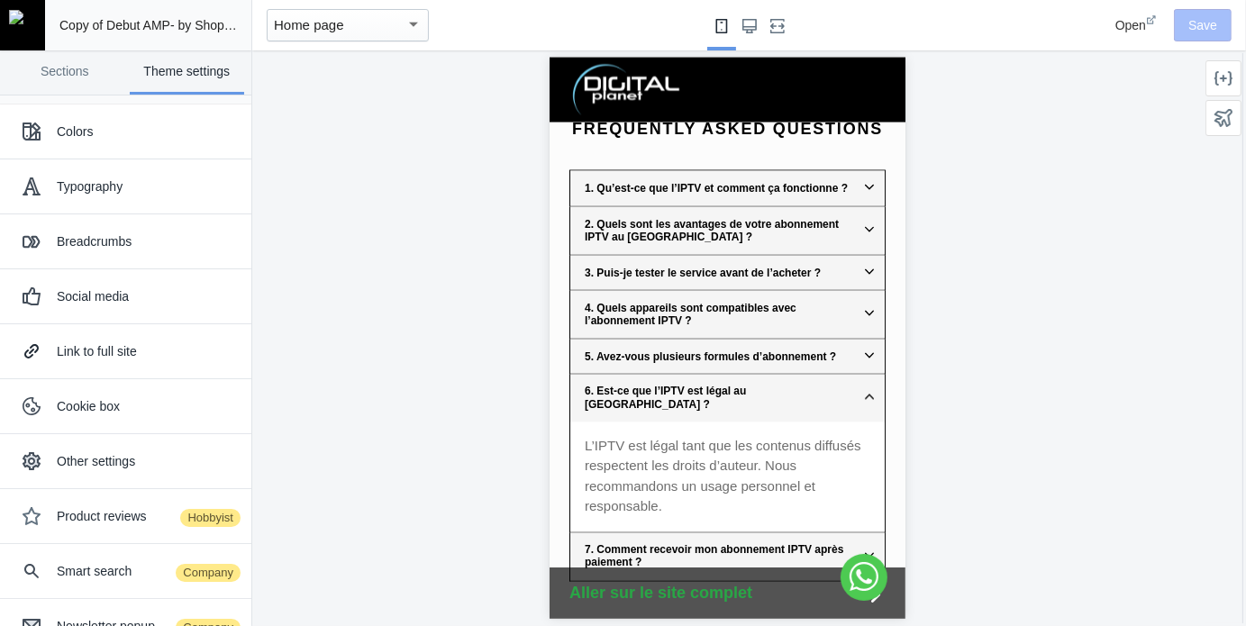
click at [722, 385] on div "6. Est-ce que l’IPTV est légal au [GEOGRAPHIC_DATA] ?" at bounding box center [728, 398] width 289 height 26
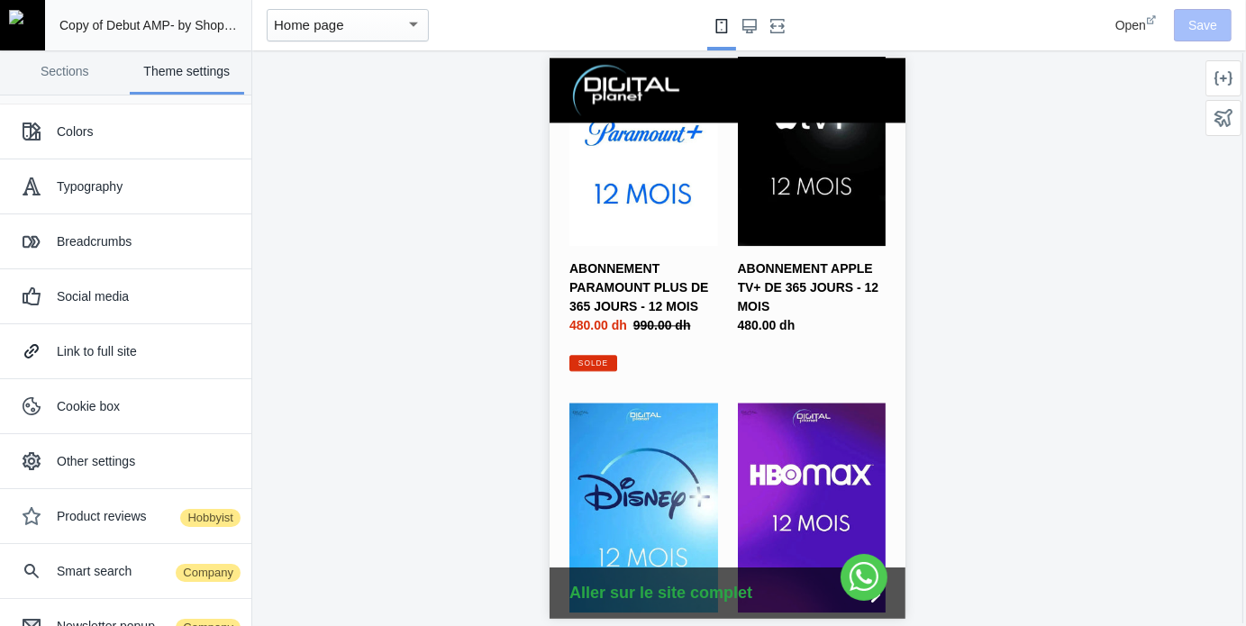
scroll to position [3469, 0]
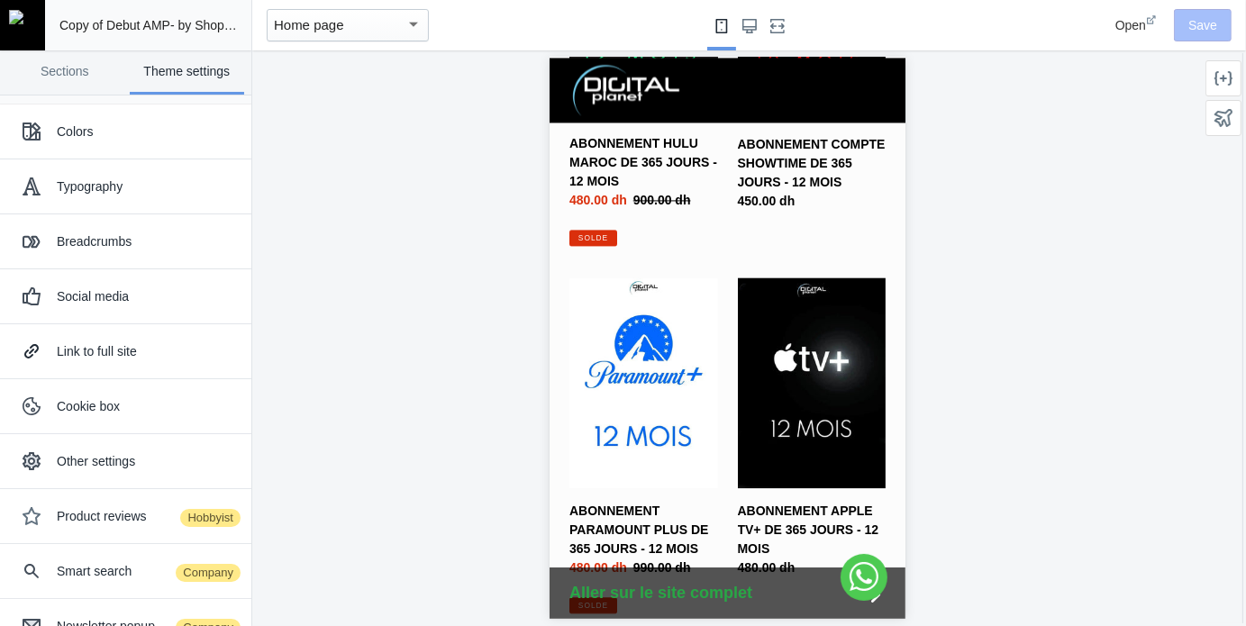
click at [381, 27] on div "Home page" at bounding box center [340, 25] width 132 height 22
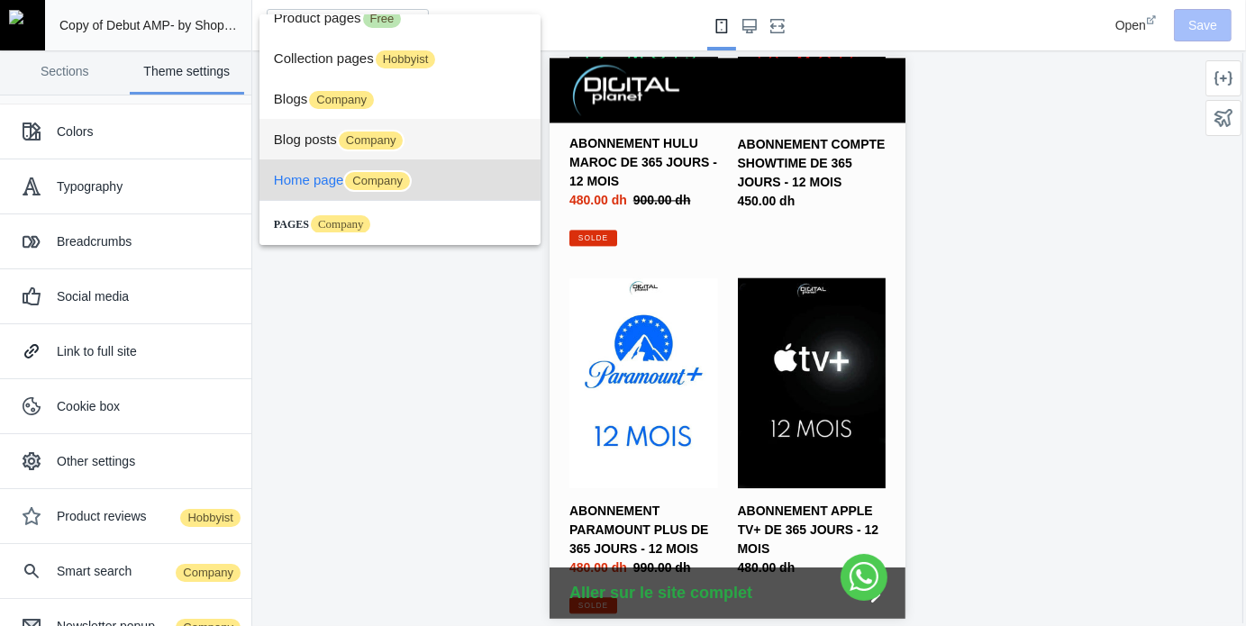
scroll to position [0, 0]
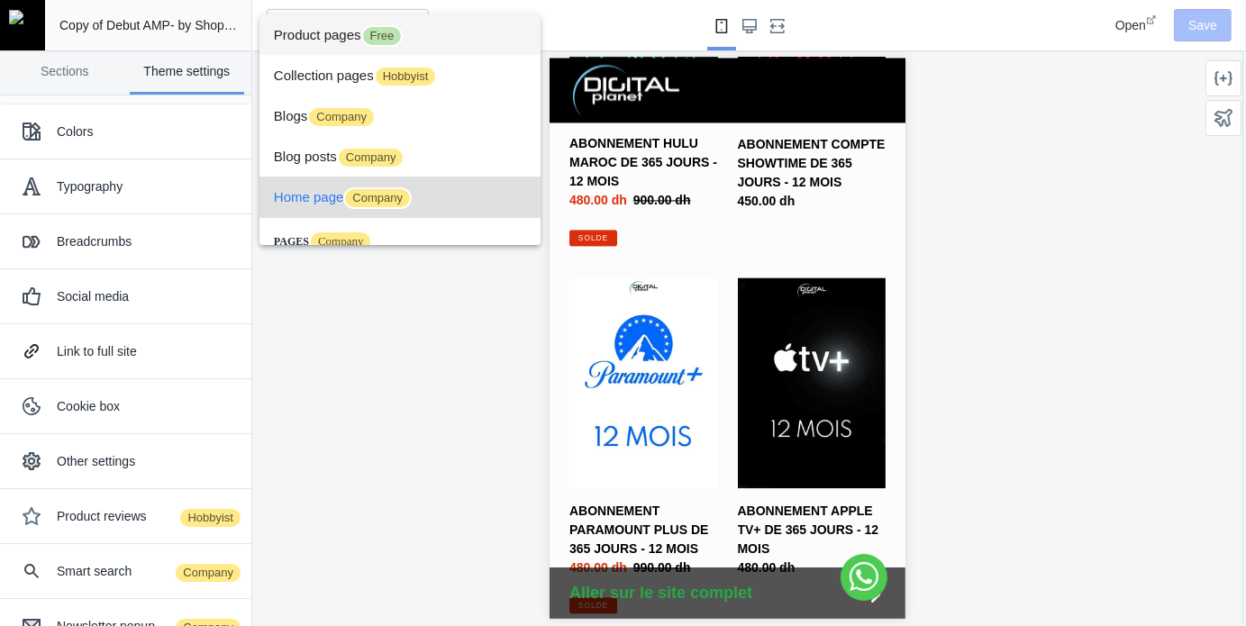
click at [351, 46] on span "Product pages Free" at bounding box center [400, 34] width 252 height 41
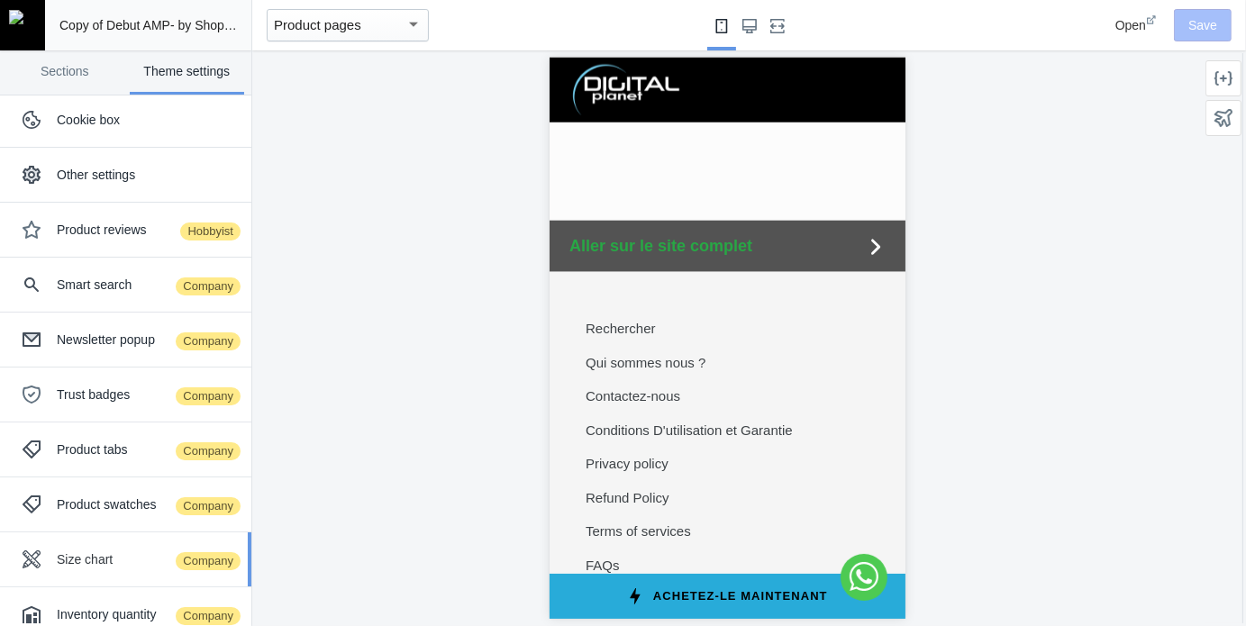
scroll to position [362, 0]
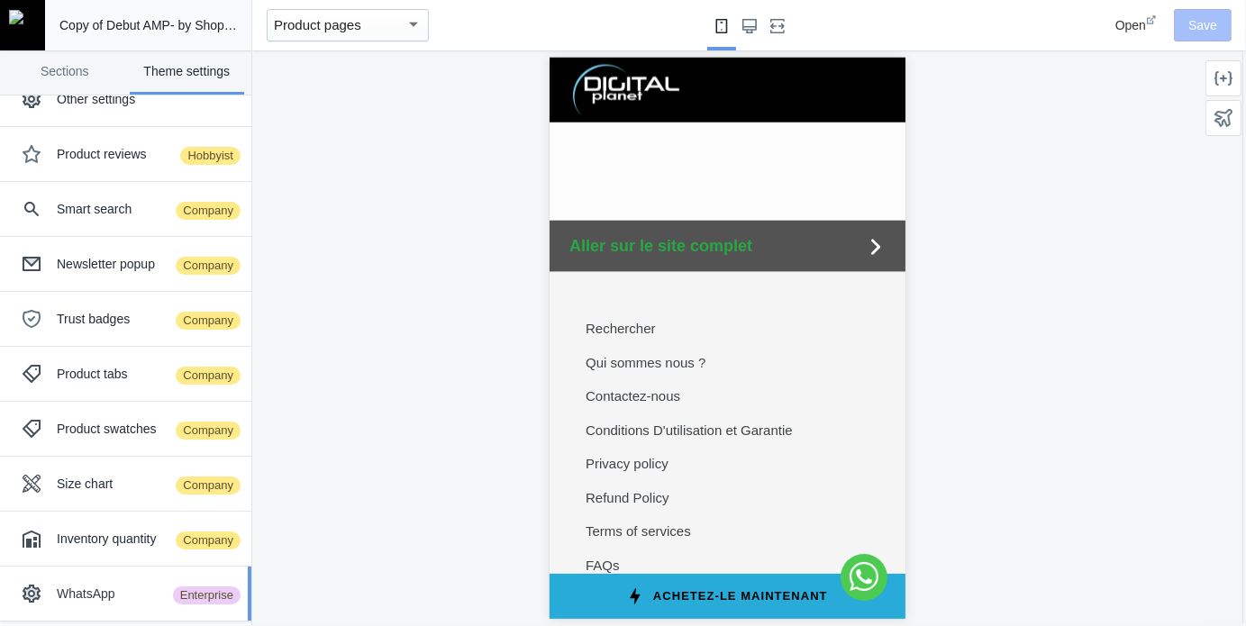
click at [103, 585] on div "WhatsApp Enterprise" at bounding box center [147, 594] width 181 height 18
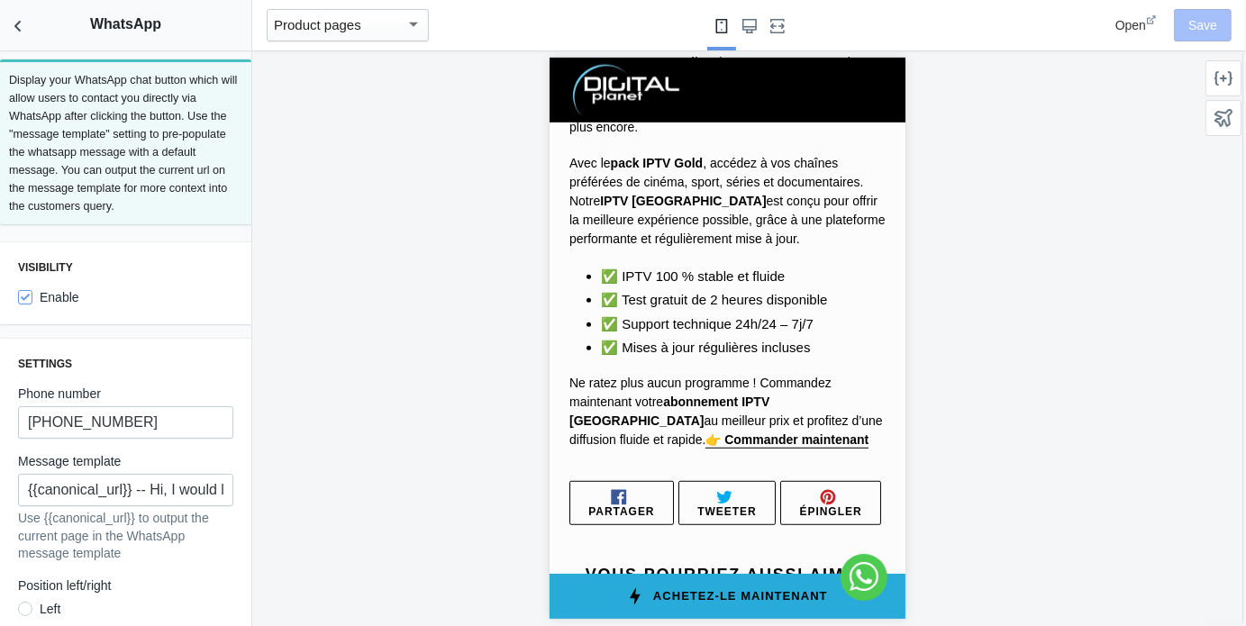
scroll to position [1931, 0]
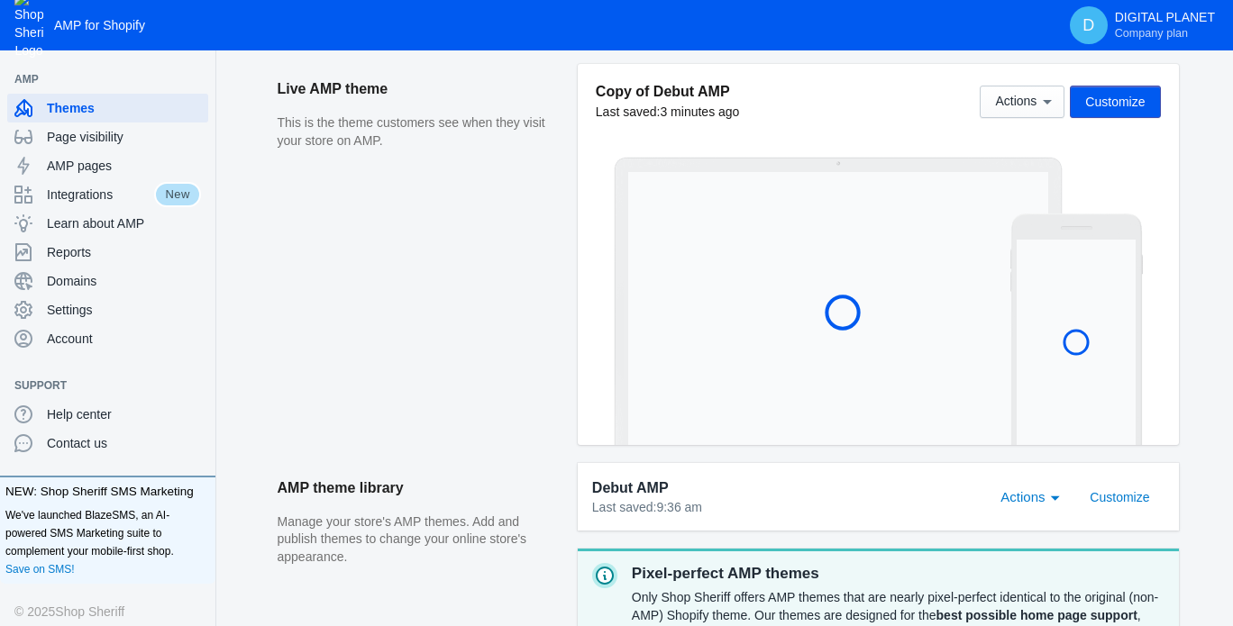
scroll to position [270, 0]
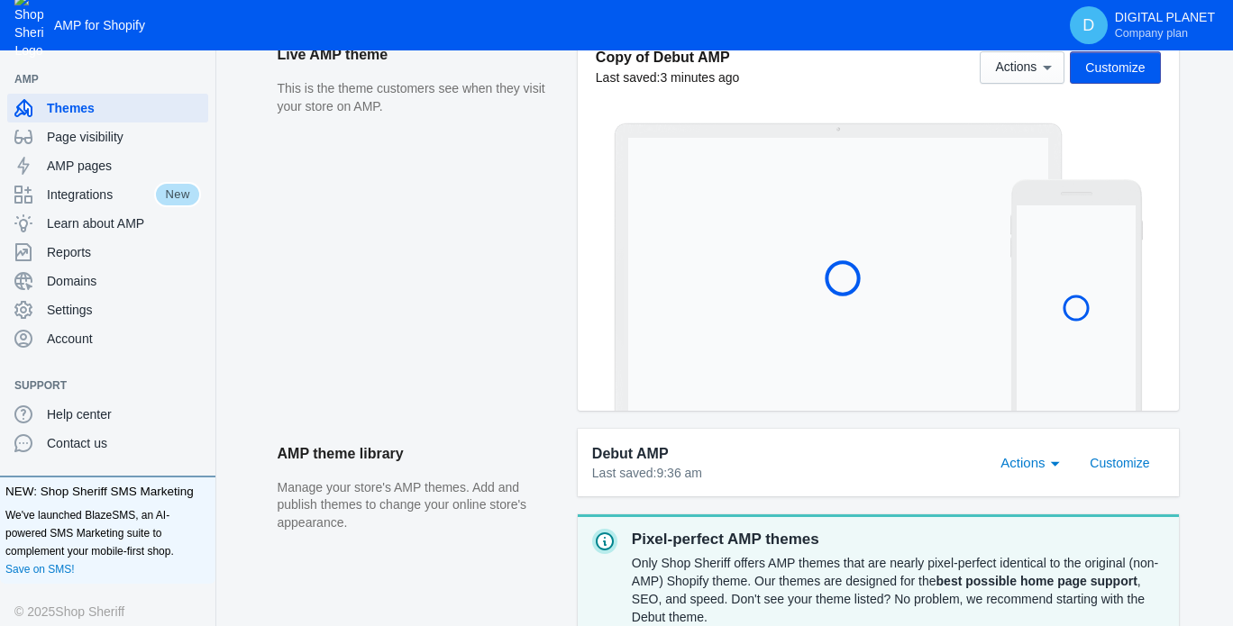
click at [1034, 461] on span "Actions" at bounding box center [1022, 462] width 44 height 15
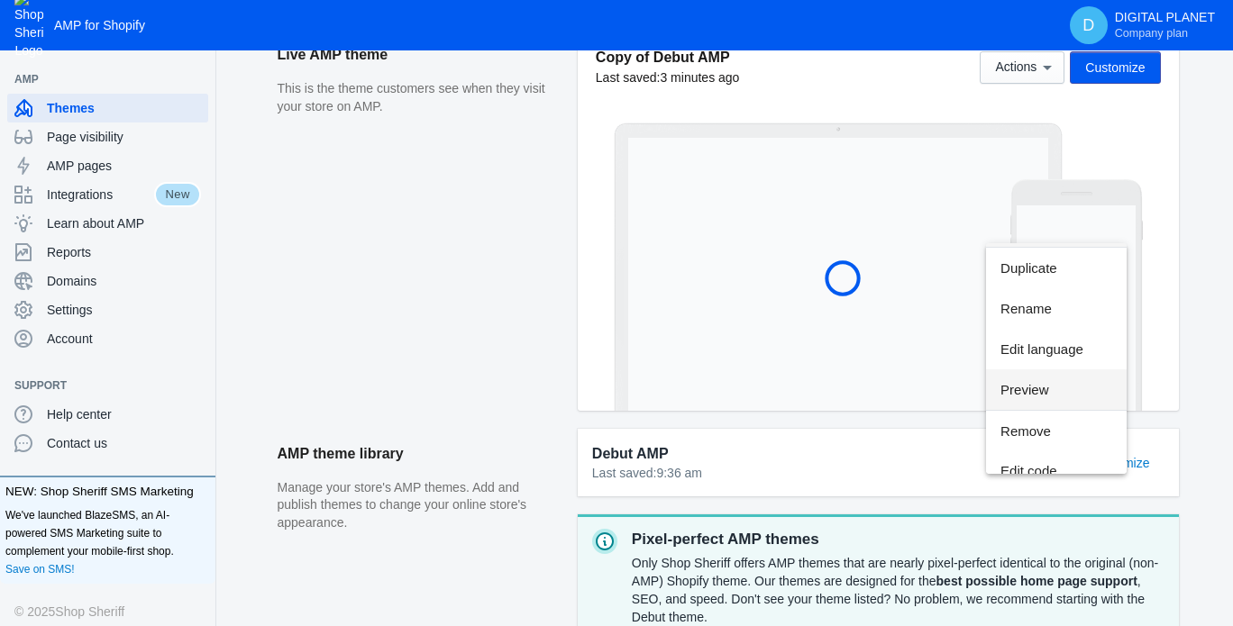
scroll to position [52, 0]
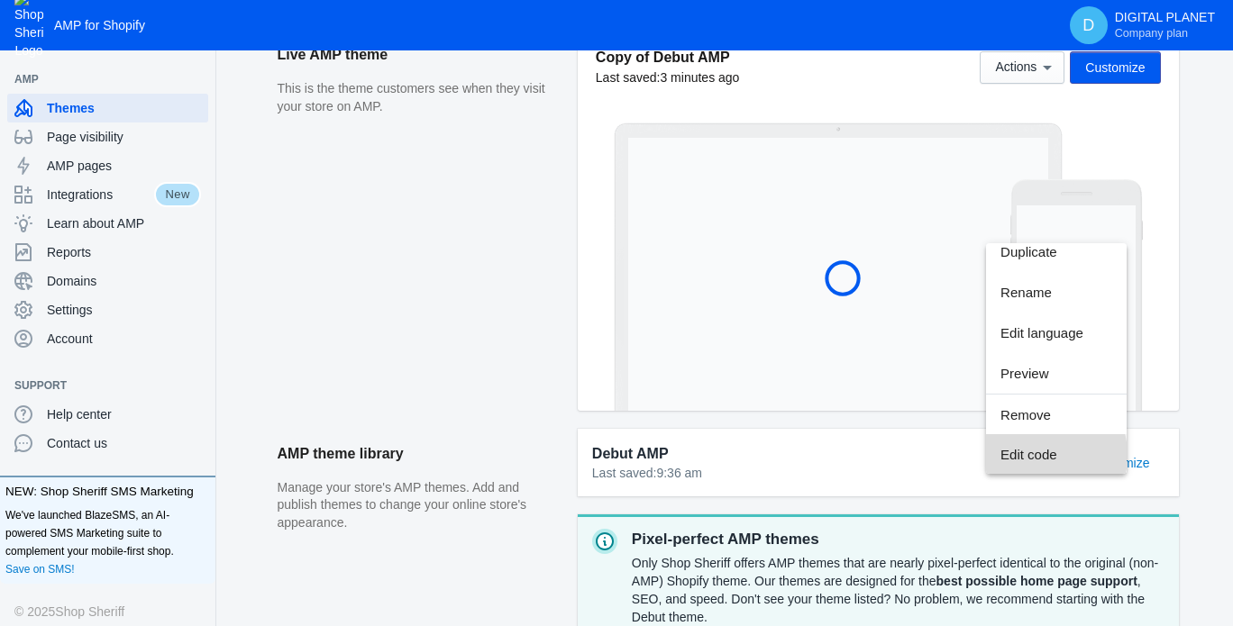
click at [1038, 455] on span "Edit code" at bounding box center [1056, 454] width 112 height 41
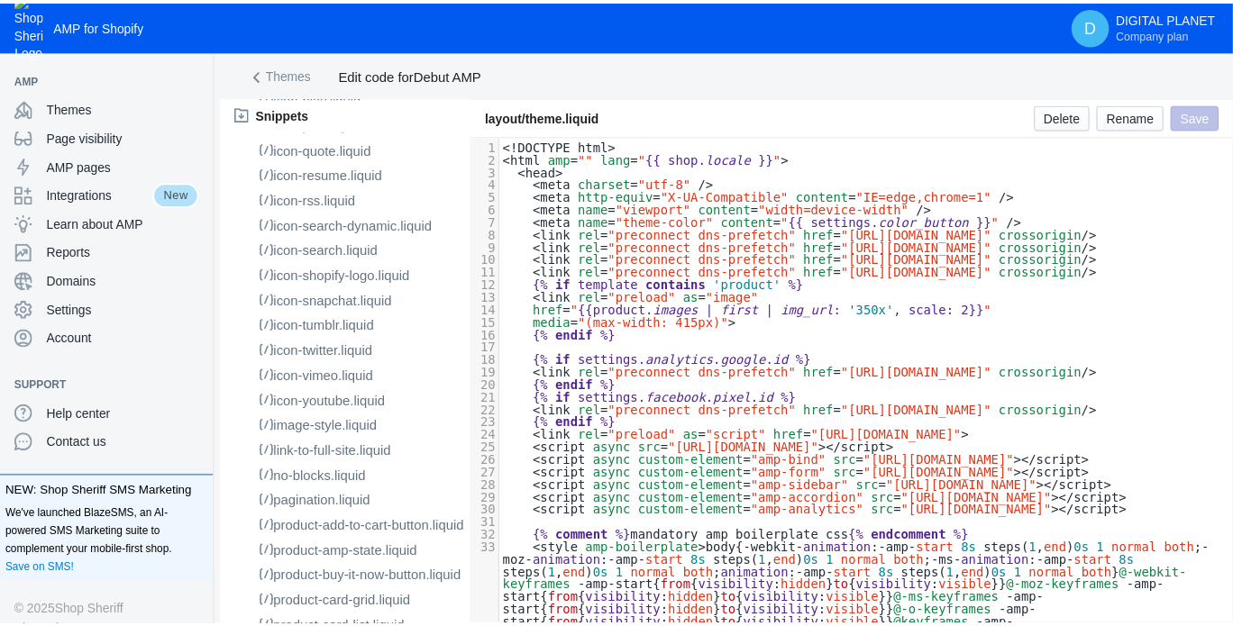
scroll to position [4330, 0]
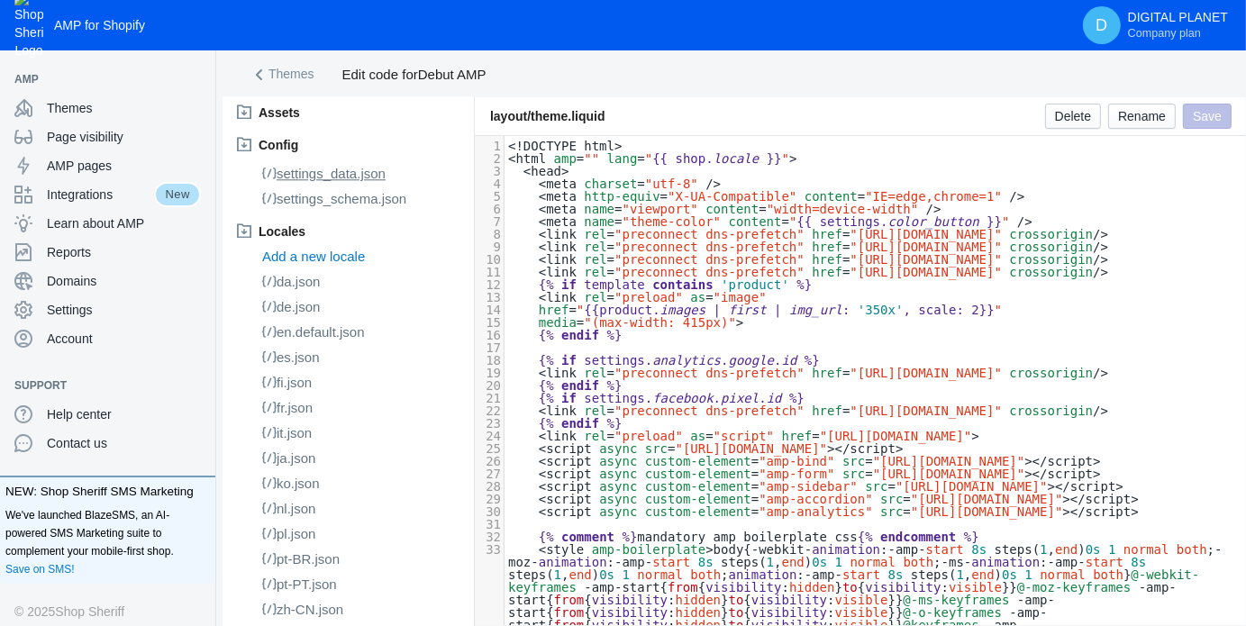
click at [366, 166] on span "settings_data.json" at bounding box center [331, 173] width 109 height 15
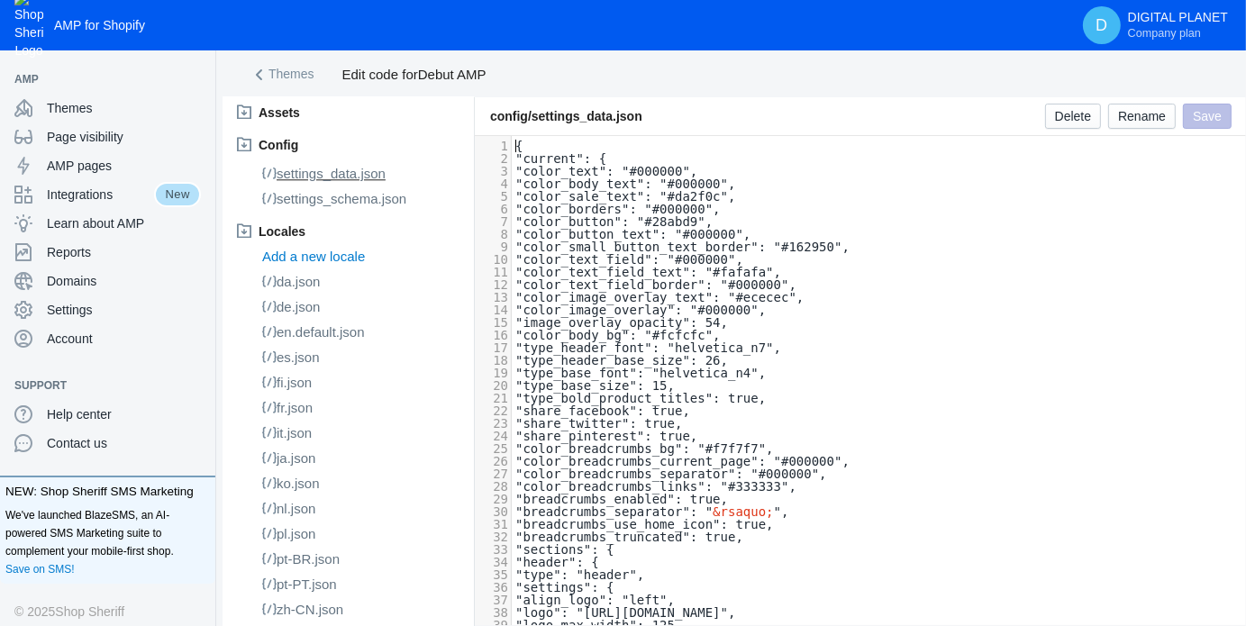
type textarea "{ "current": { "color_text": "#000000", "color_body_text": "#000000", "color_sa…"
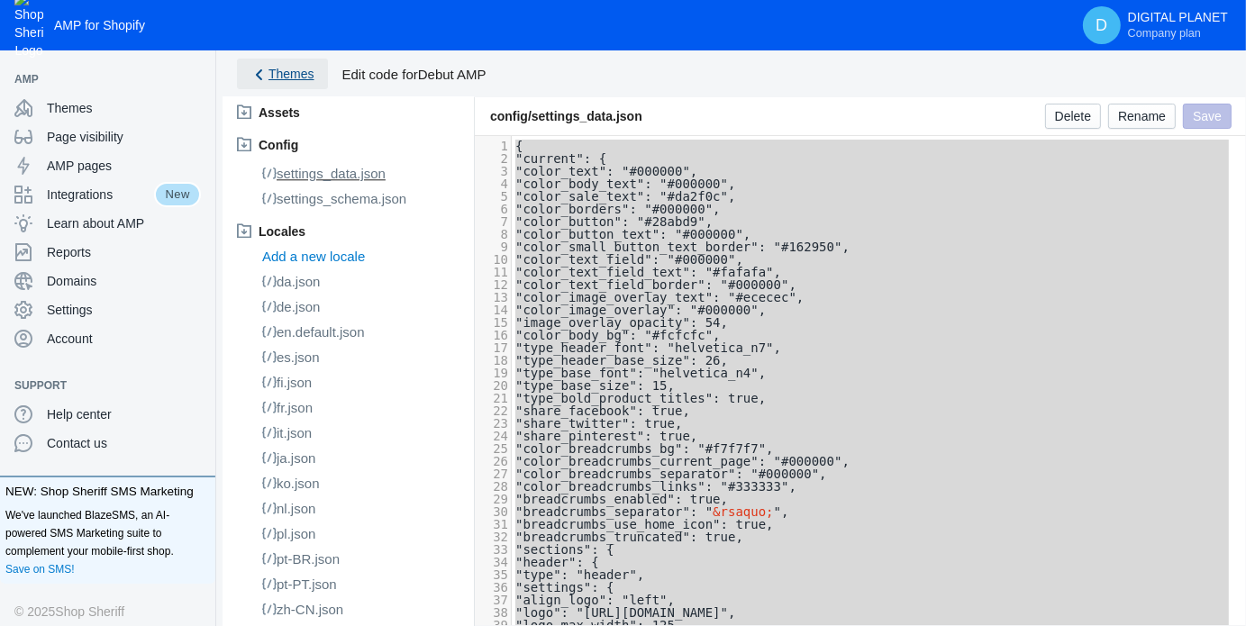
click at [307, 74] on span "Themes" at bounding box center [292, 74] width 46 height 14
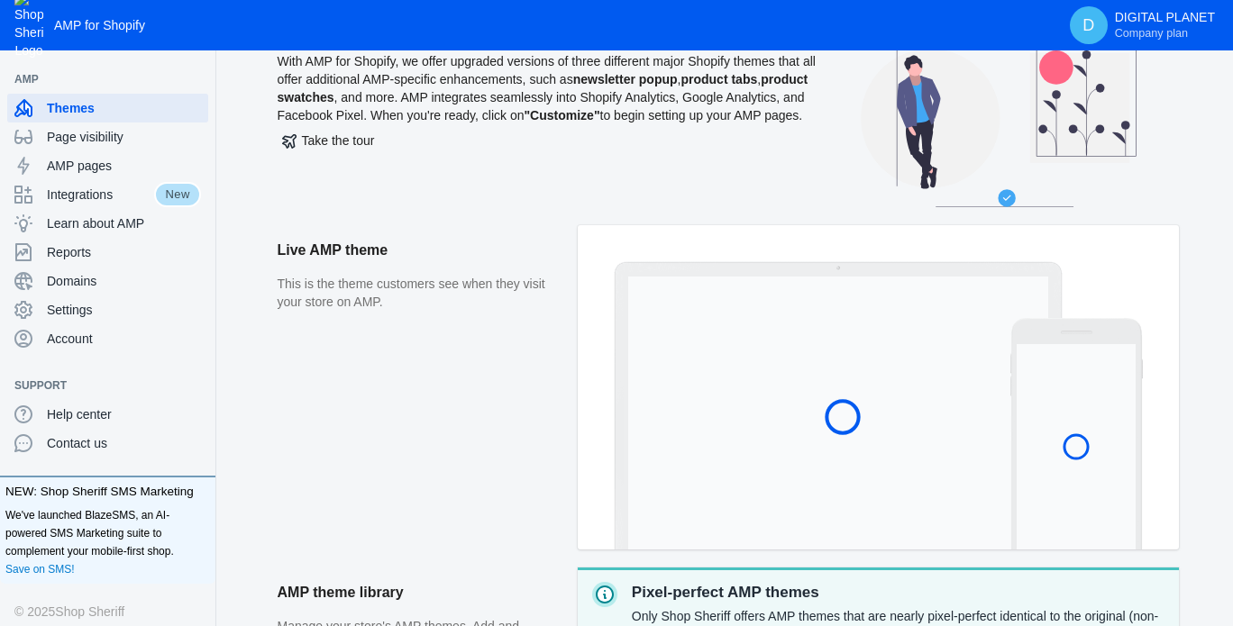
scroll to position [90, 0]
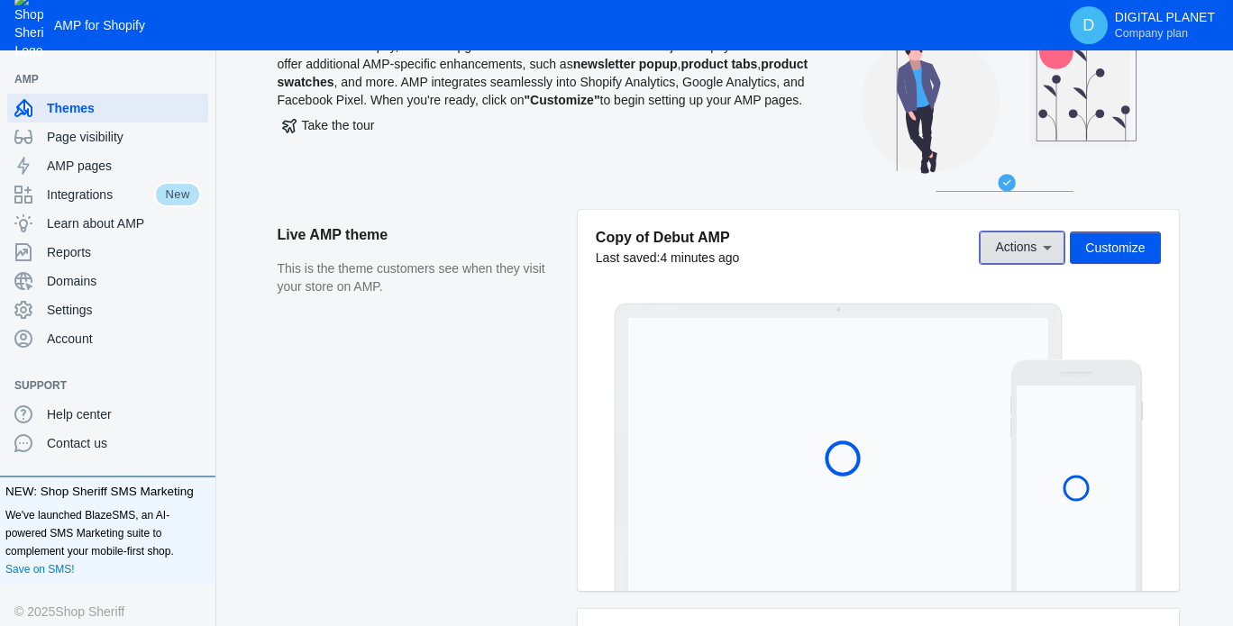
click at [1020, 255] on button "Actions" at bounding box center [1021, 248] width 85 height 32
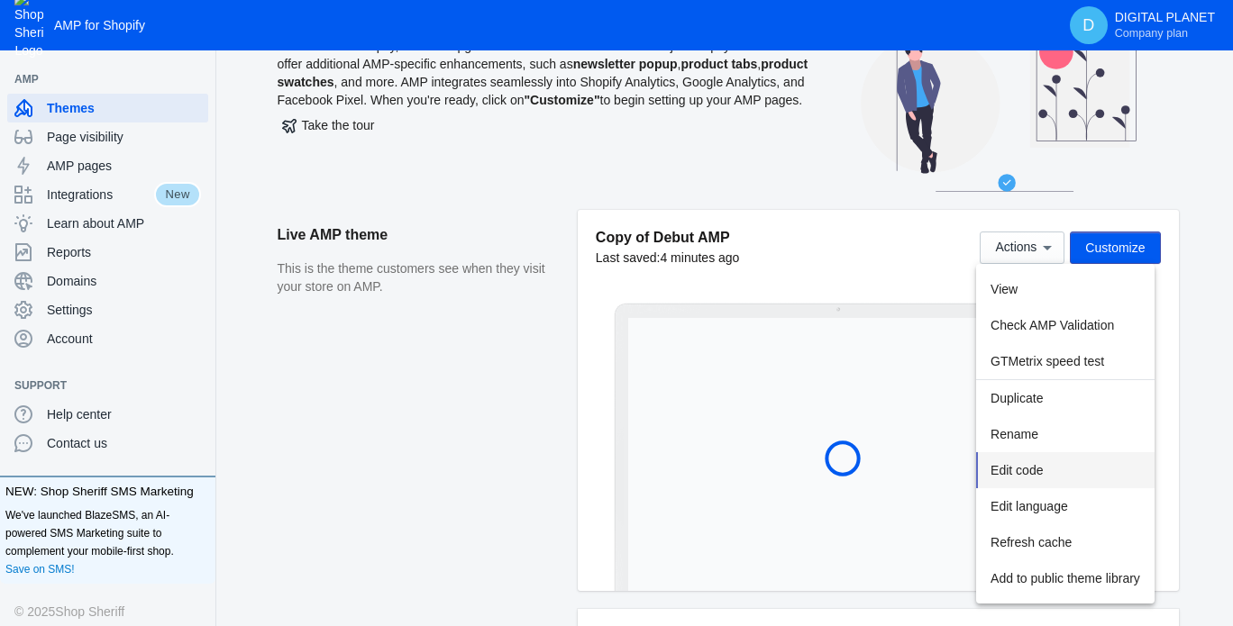
click at [1051, 471] on button "Edit code" at bounding box center [1065, 470] width 178 height 36
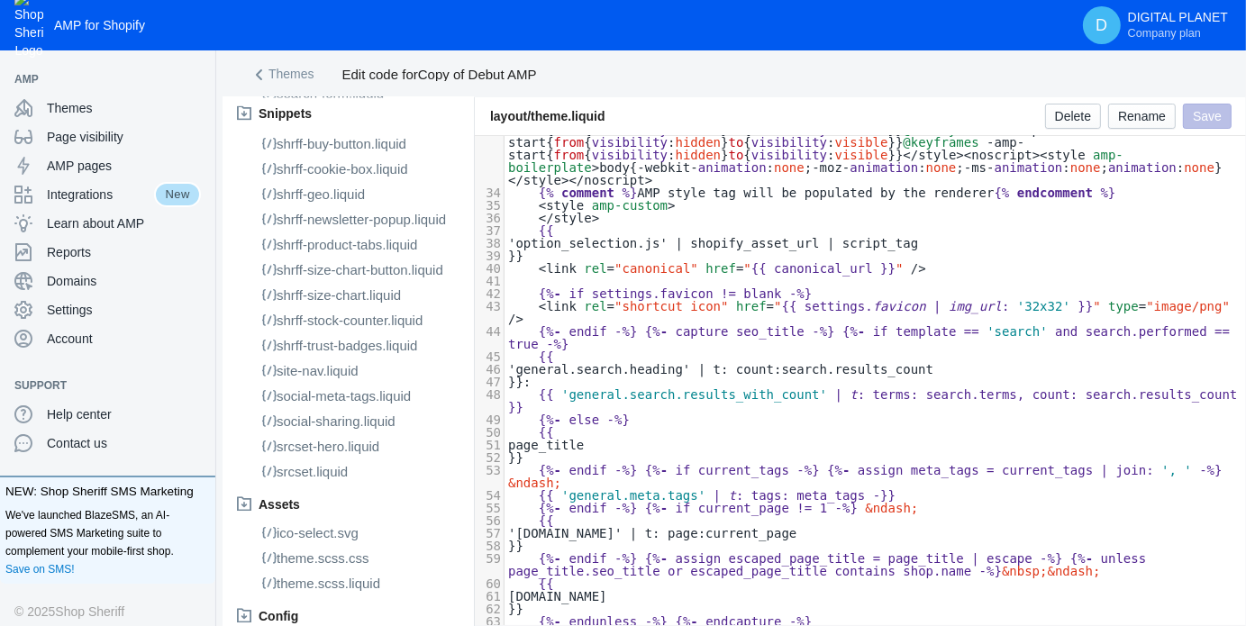
scroll to position [4235, 0]
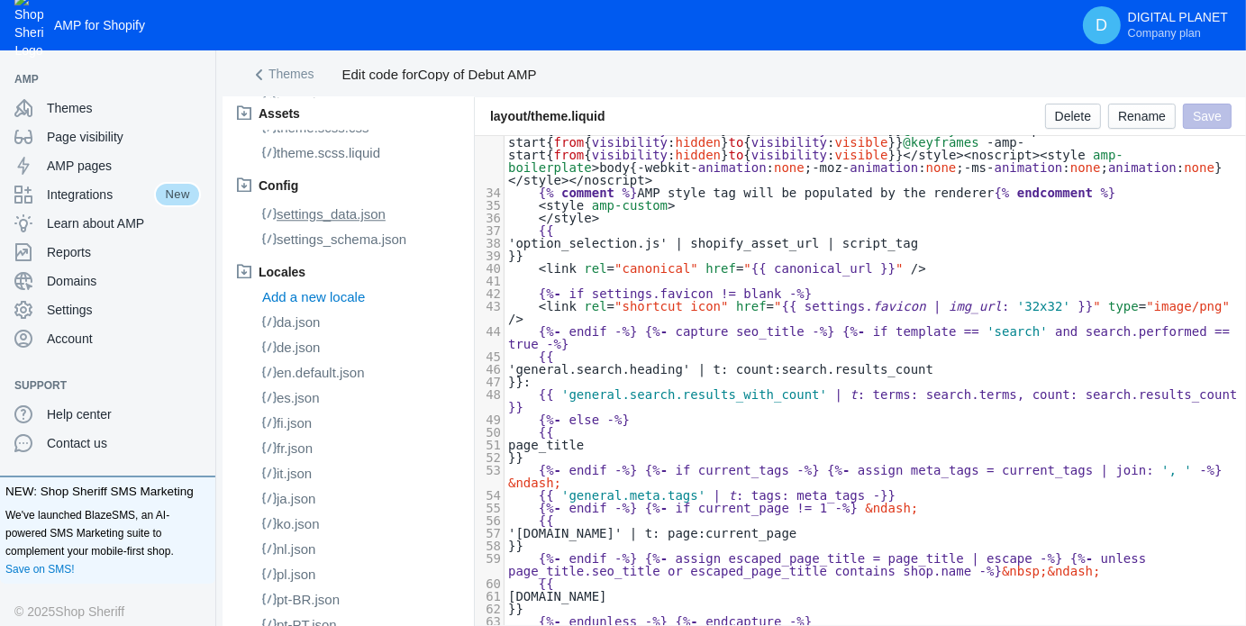
click at [351, 222] on span "settings_data.json" at bounding box center [331, 213] width 109 height 15
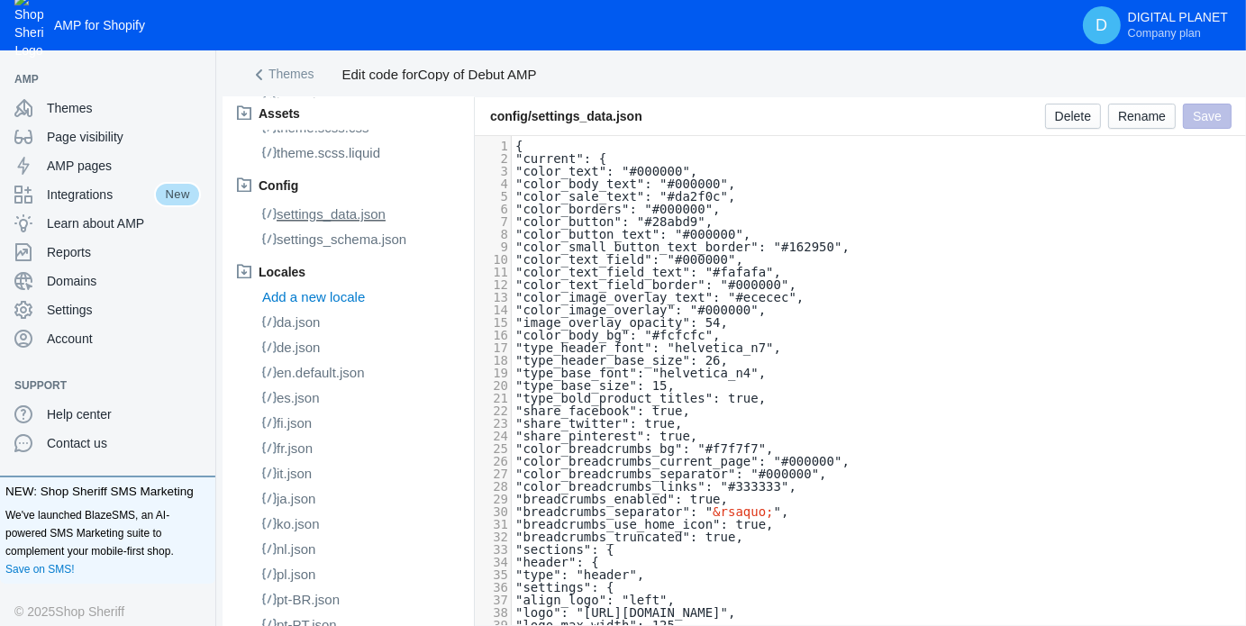
click at [341, 222] on span "settings_data.json" at bounding box center [331, 213] width 109 height 15
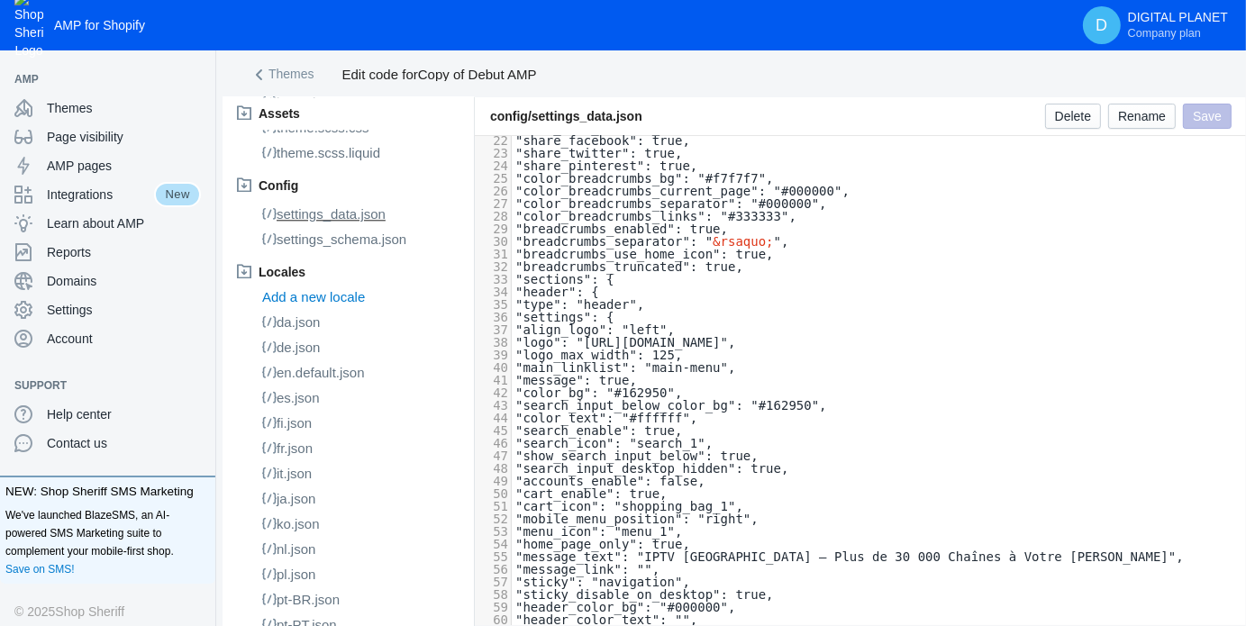
scroll to position [1171, 0]
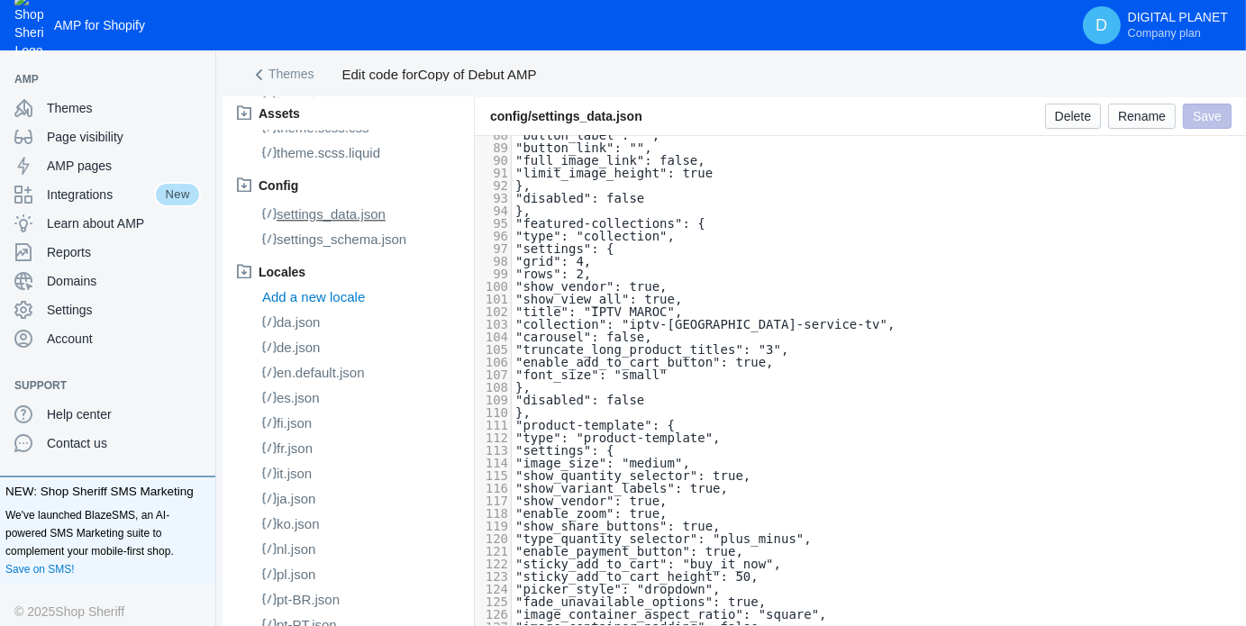
click at [788, 280] on pre ""rows": 2," at bounding box center [879, 274] width 734 height 13
type input "content_fo"
type textarea "content_fo"
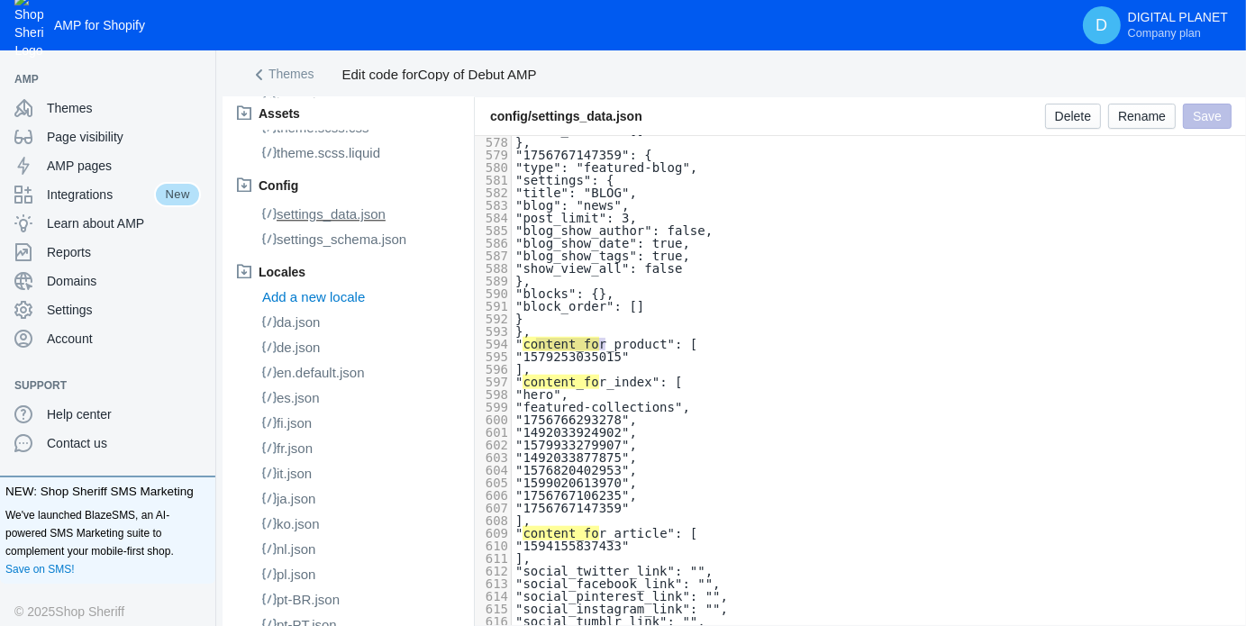
scroll to position [7776, 0]
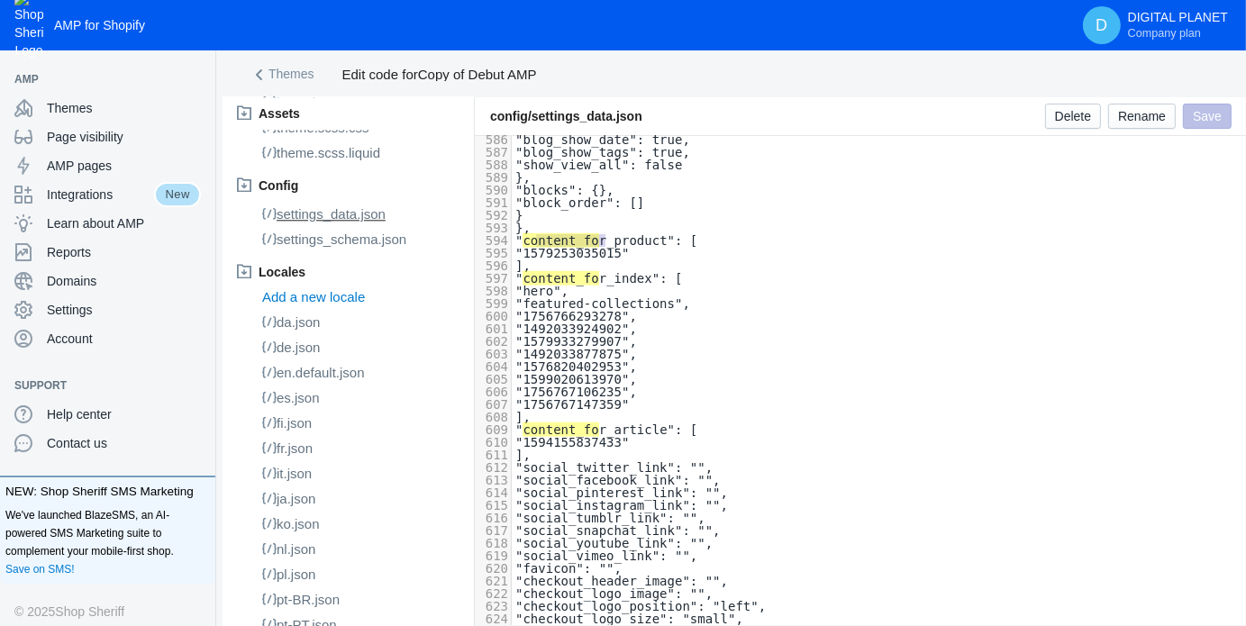
click at [678, 252] on pre ""1579253035015"" at bounding box center [879, 253] width 734 height 13
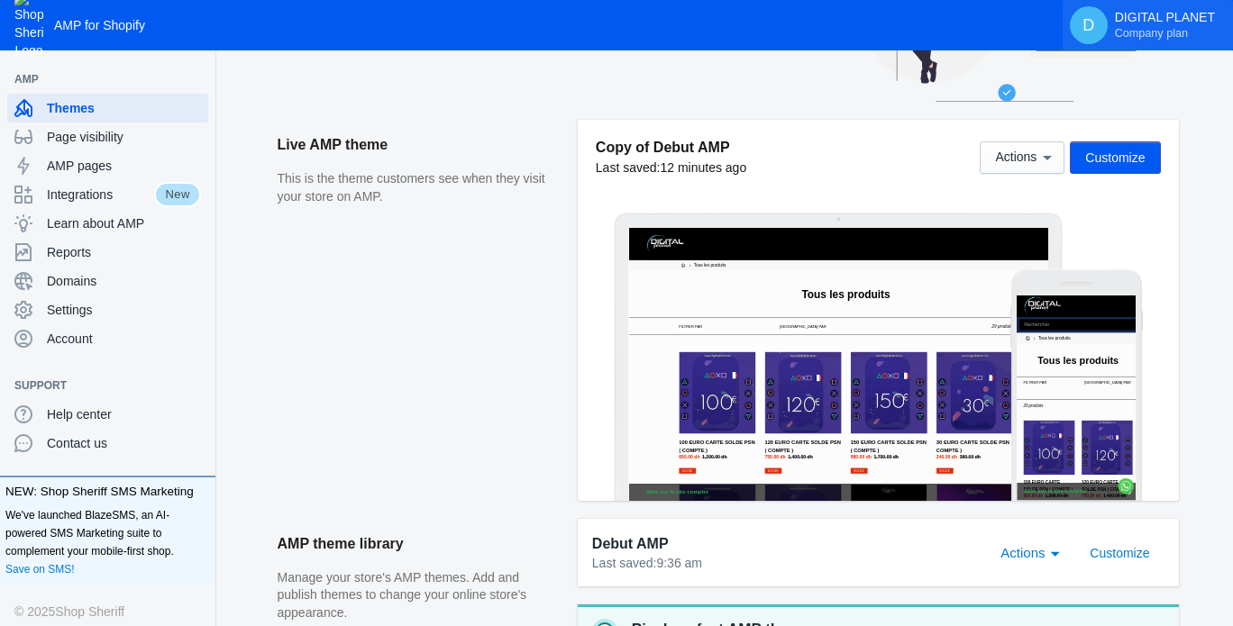
click at [1147, 33] on span "Company plan" at bounding box center [1151, 33] width 73 height 14
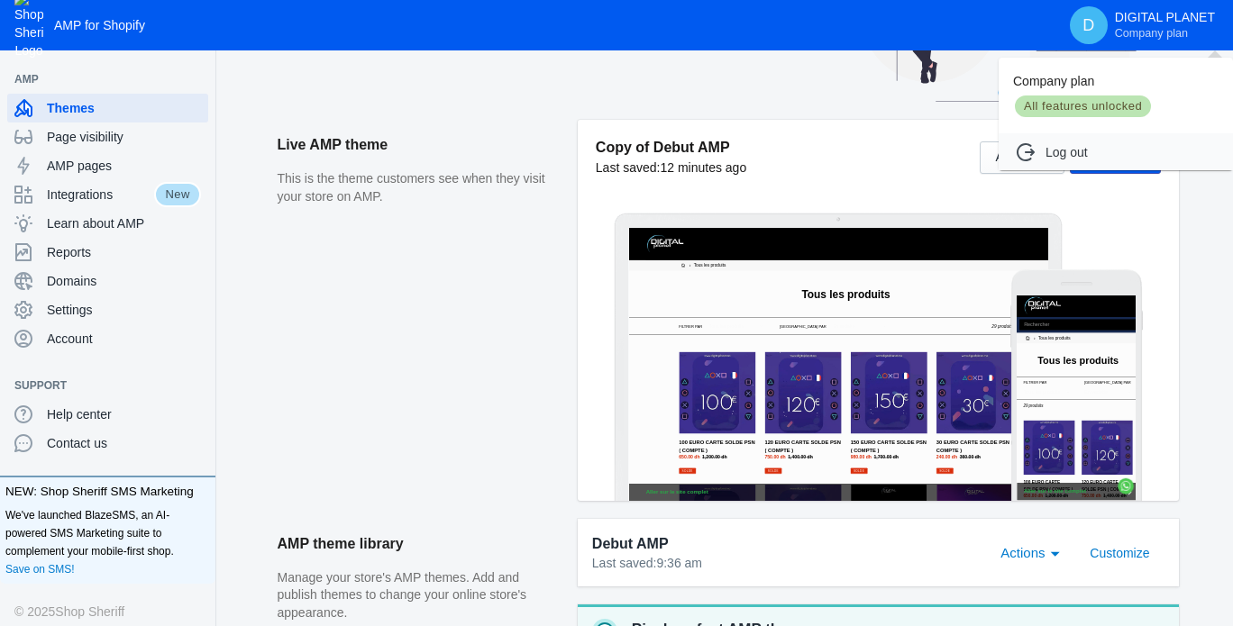
click at [836, 151] on div at bounding box center [616, 313] width 1233 height 626
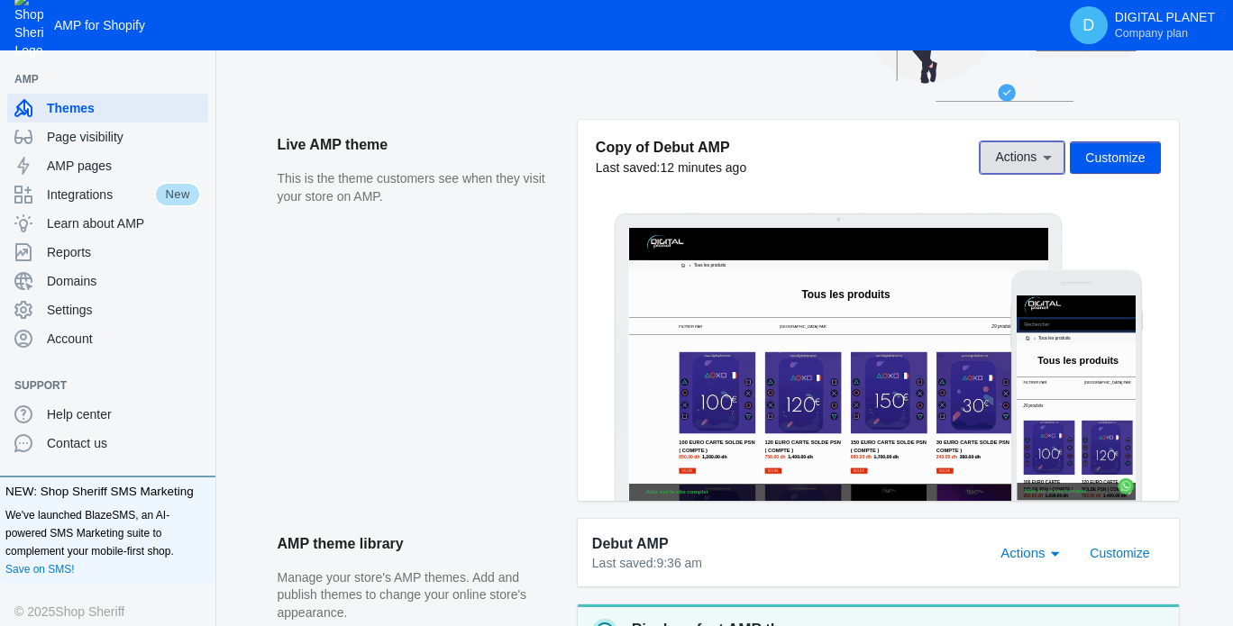
click at [1015, 168] on button "Actions" at bounding box center [1021, 157] width 85 height 32
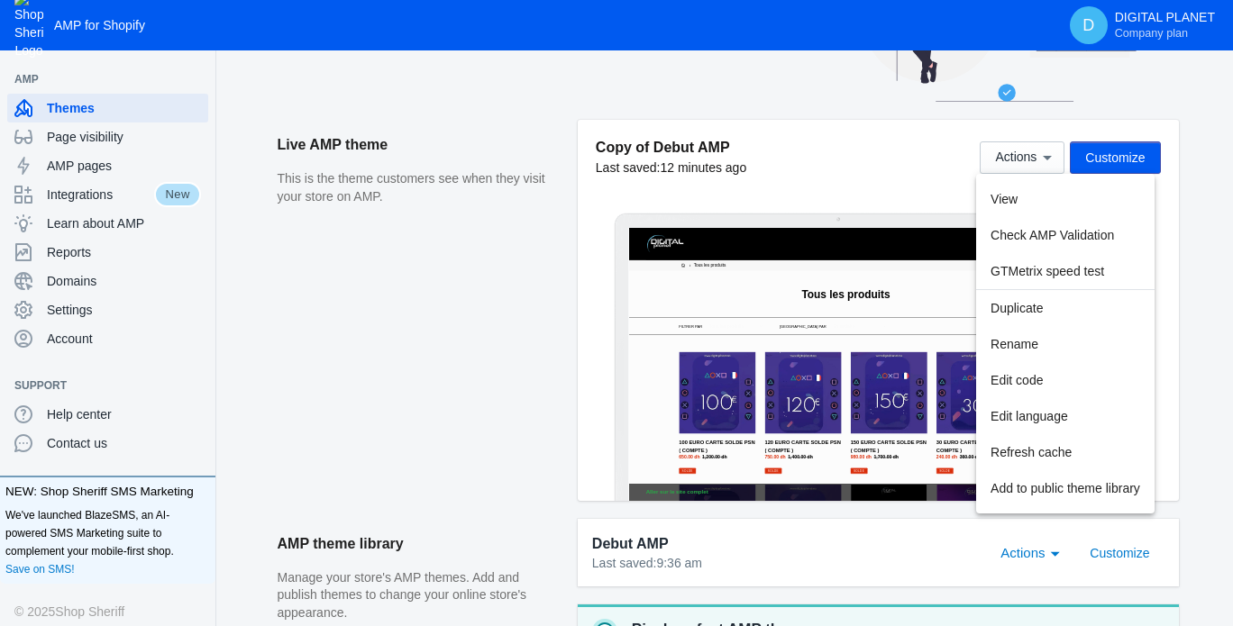
click at [879, 178] on div at bounding box center [616, 313] width 1233 height 626
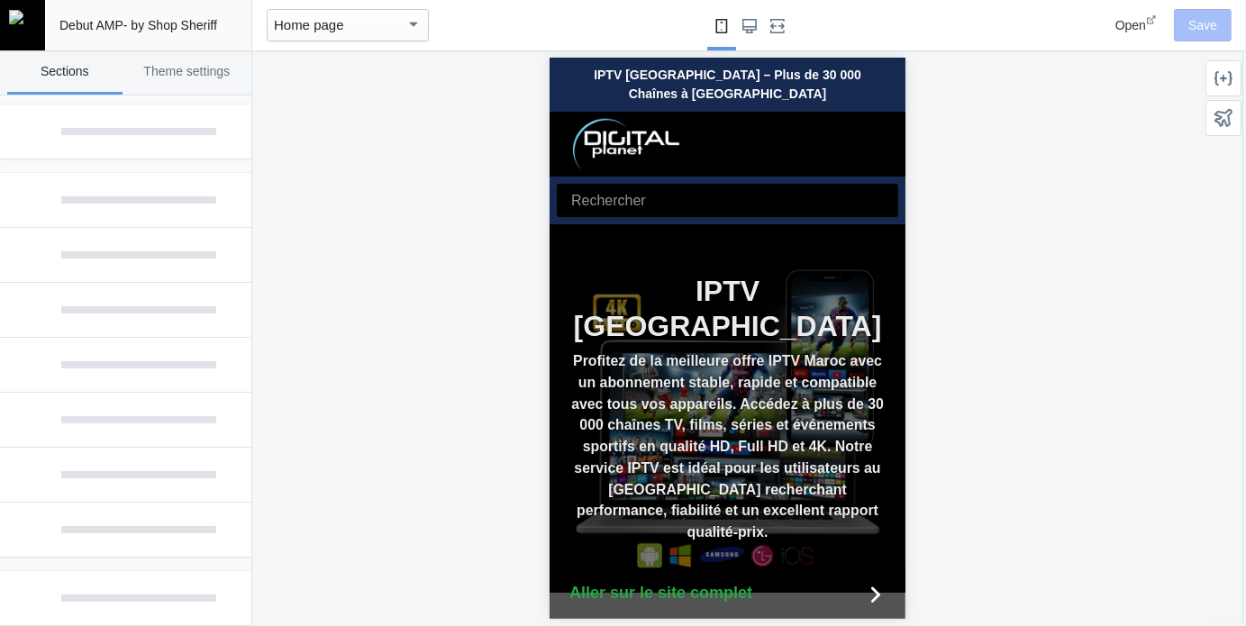
click at [363, 19] on div "Home page" at bounding box center [340, 25] width 132 height 22
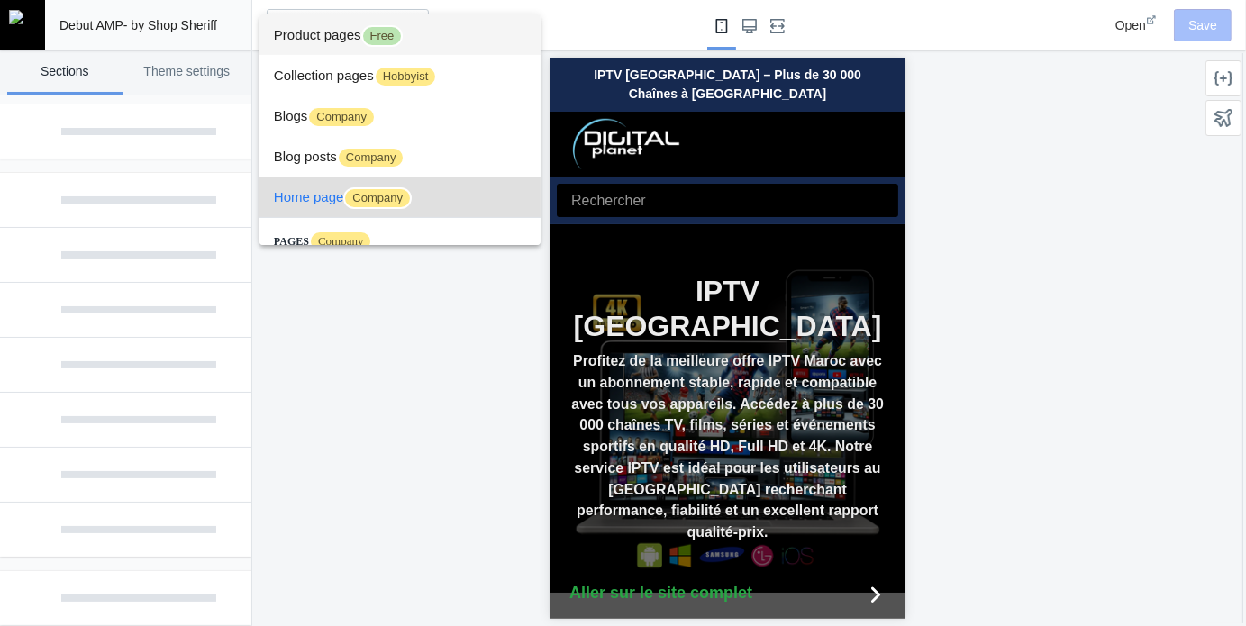
click at [345, 21] on span "Product pages Free" at bounding box center [400, 34] width 252 height 41
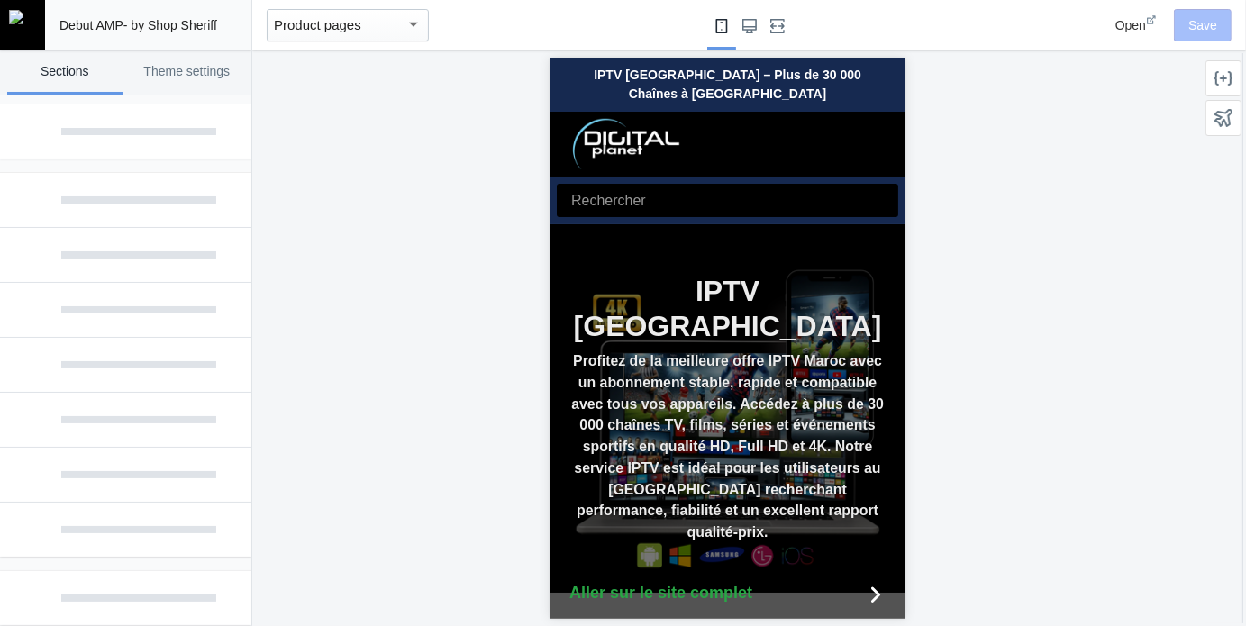
scroll to position [0, 303]
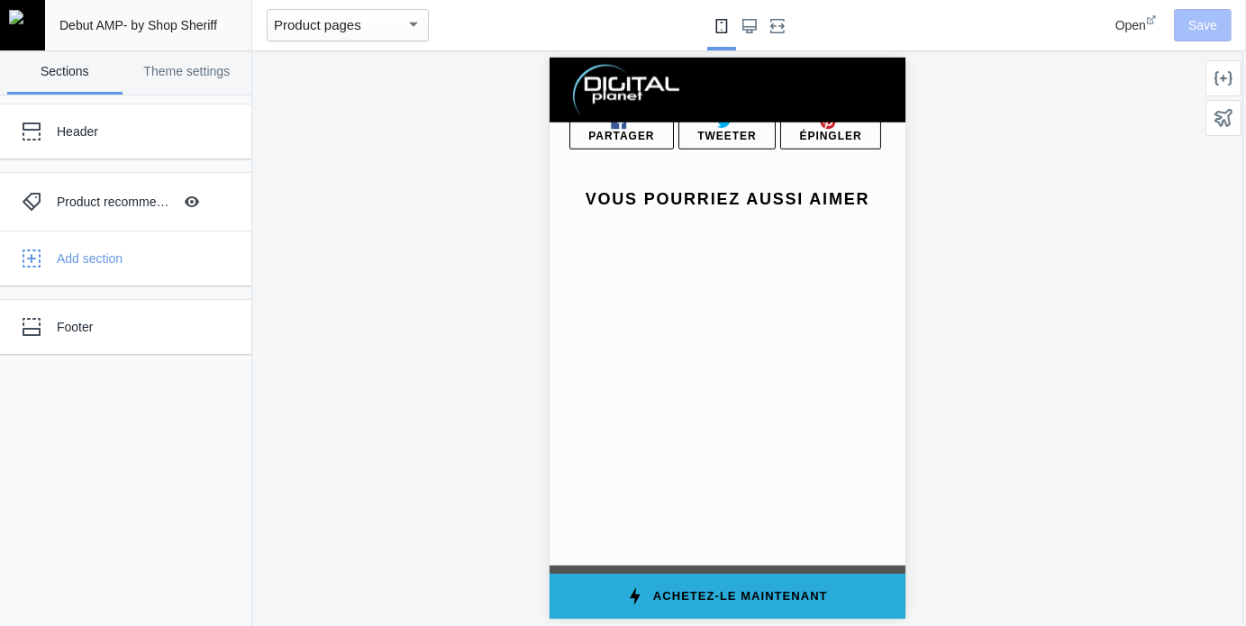
scroll to position [1442, 0]
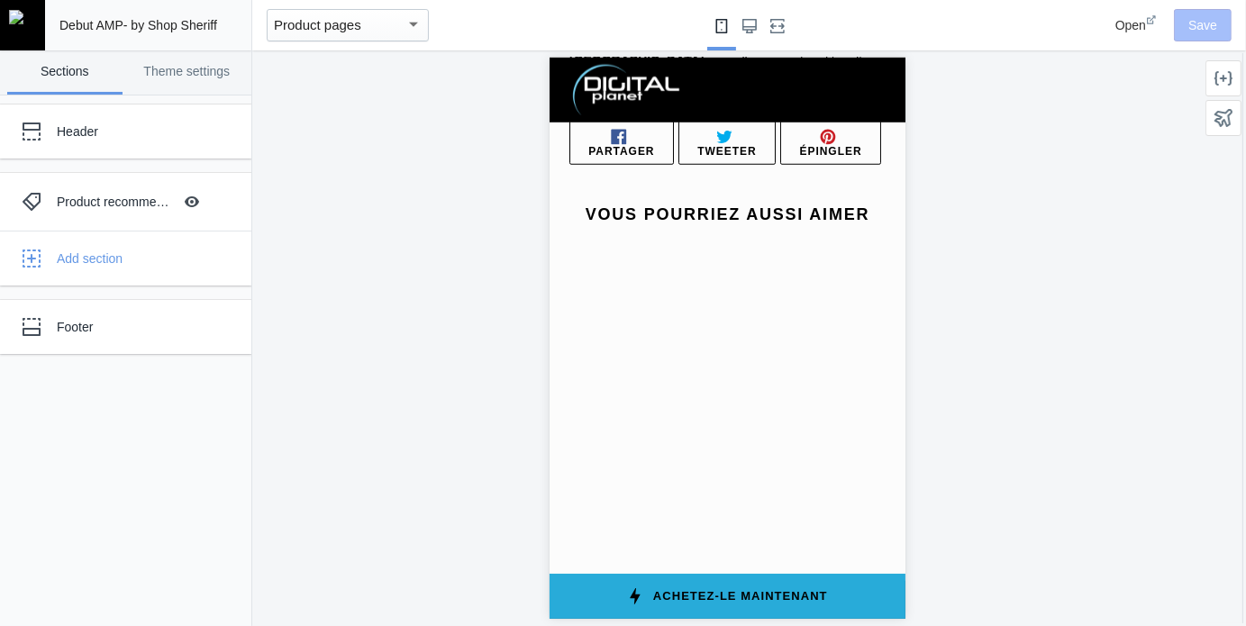
click at [732, 314] on amp-carousel at bounding box center [717, 404] width 336 height 297
click at [96, 216] on div "Product recommendations Hide Image with text overlay" at bounding box center [113, 202] width 198 height 40
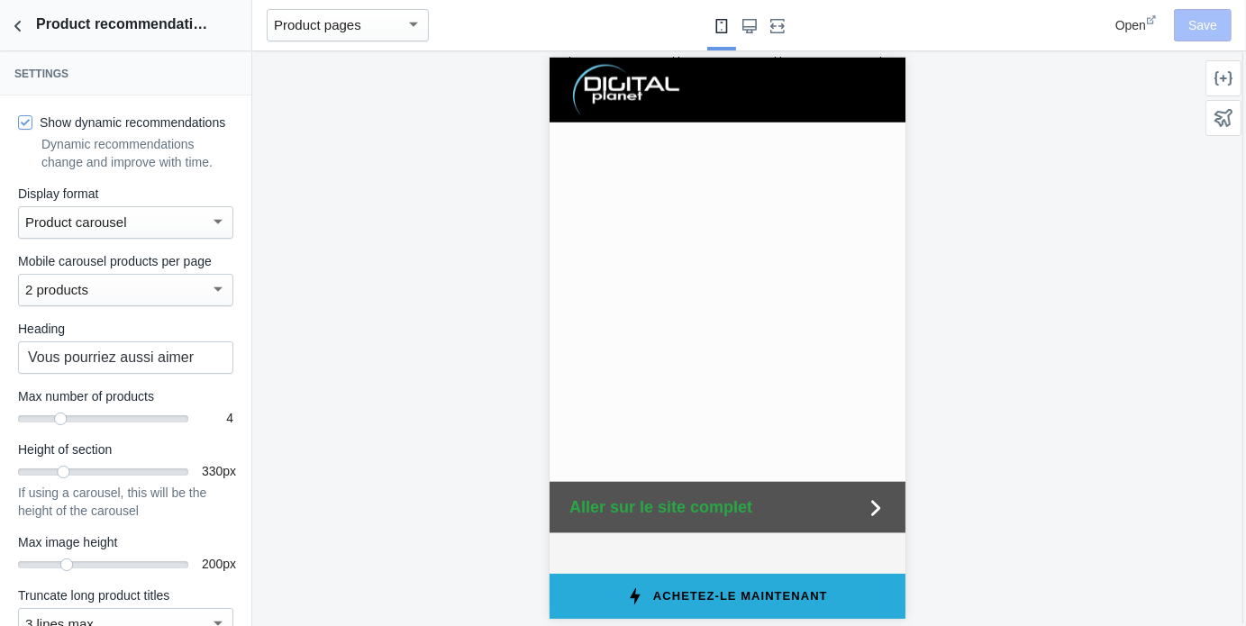
scroll to position [1543, 0]
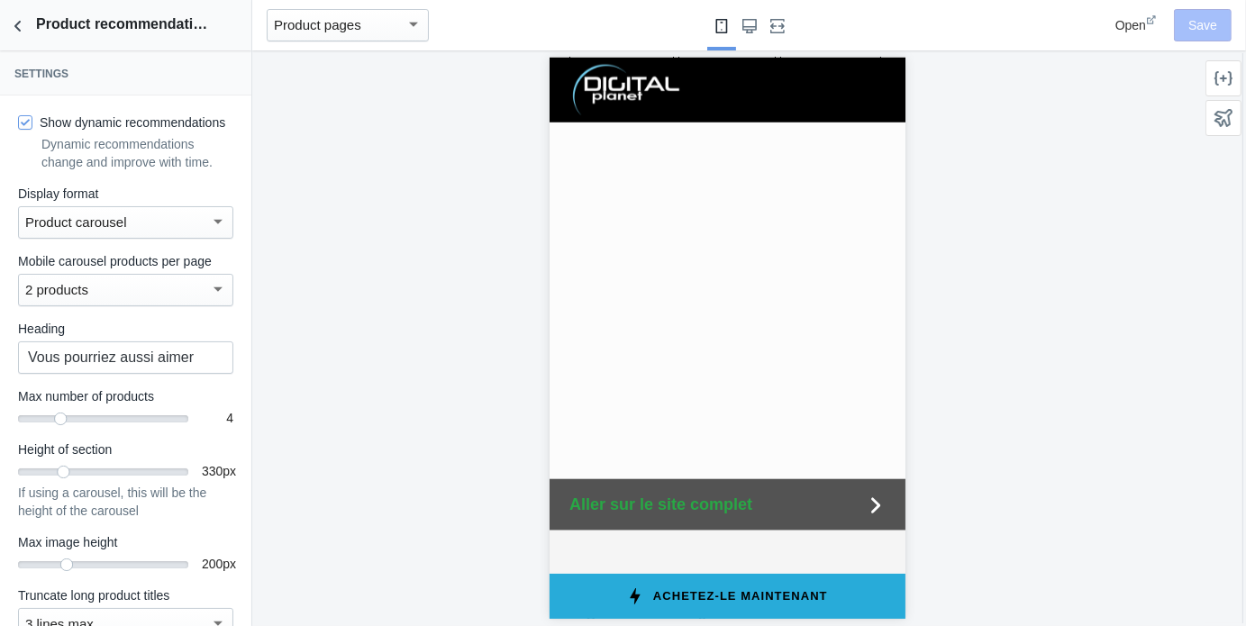
click at [96, 120] on label "Show dynamic recommendations" at bounding box center [121, 123] width 207 height 18
click at [32, 120] on input "Show dynamic recommendations" at bounding box center [25, 122] width 14 height 14
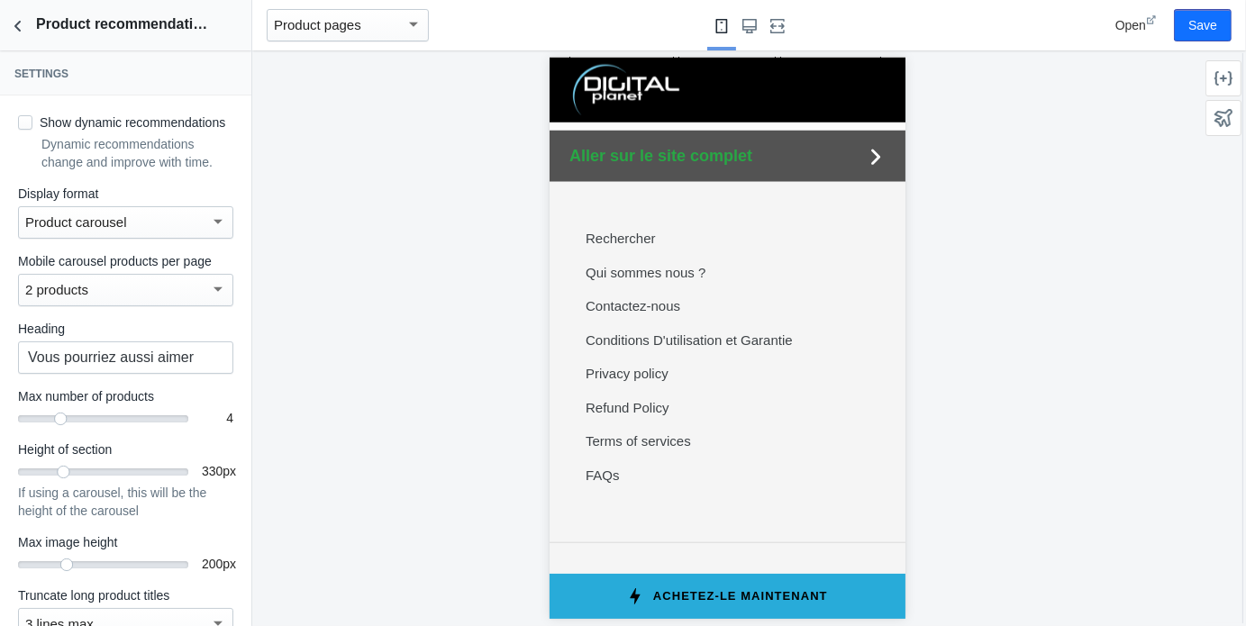
click at [96, 120] on label "Show dynamic recommendations" at bounding box center [121, 123] width 207 height 18
click at [32, 120] on input "Show dynamic recommendations" at bounding box center [25, 122] width 14 height 14
checkbox input "true"
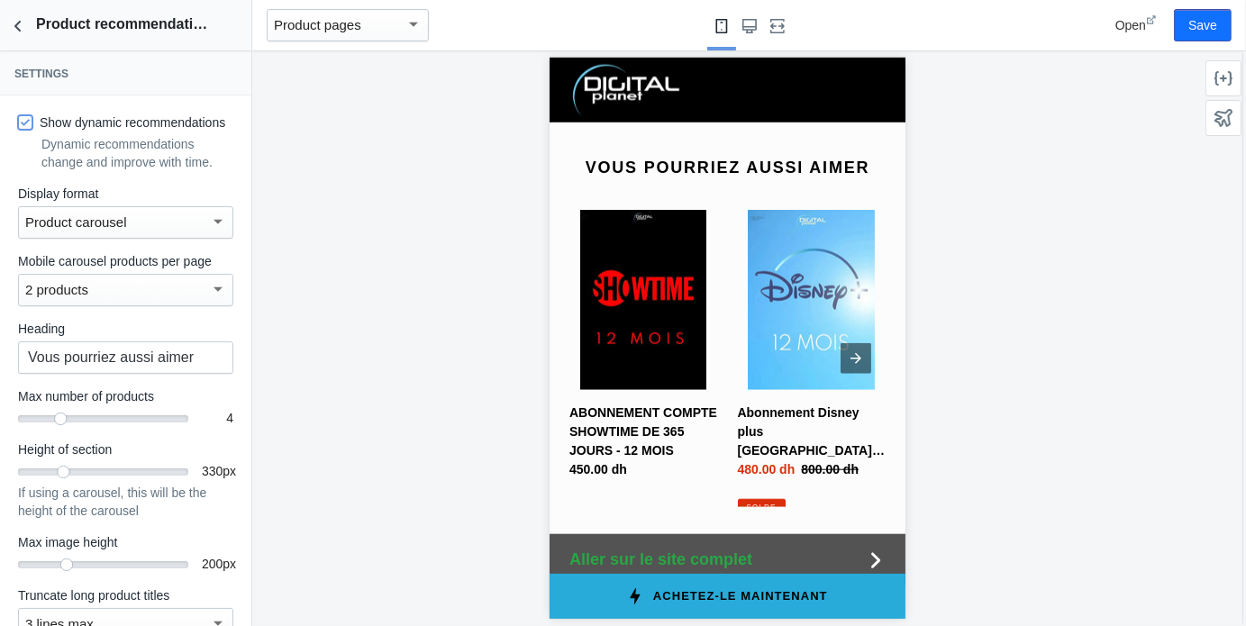
scroll to position [1453, 0]
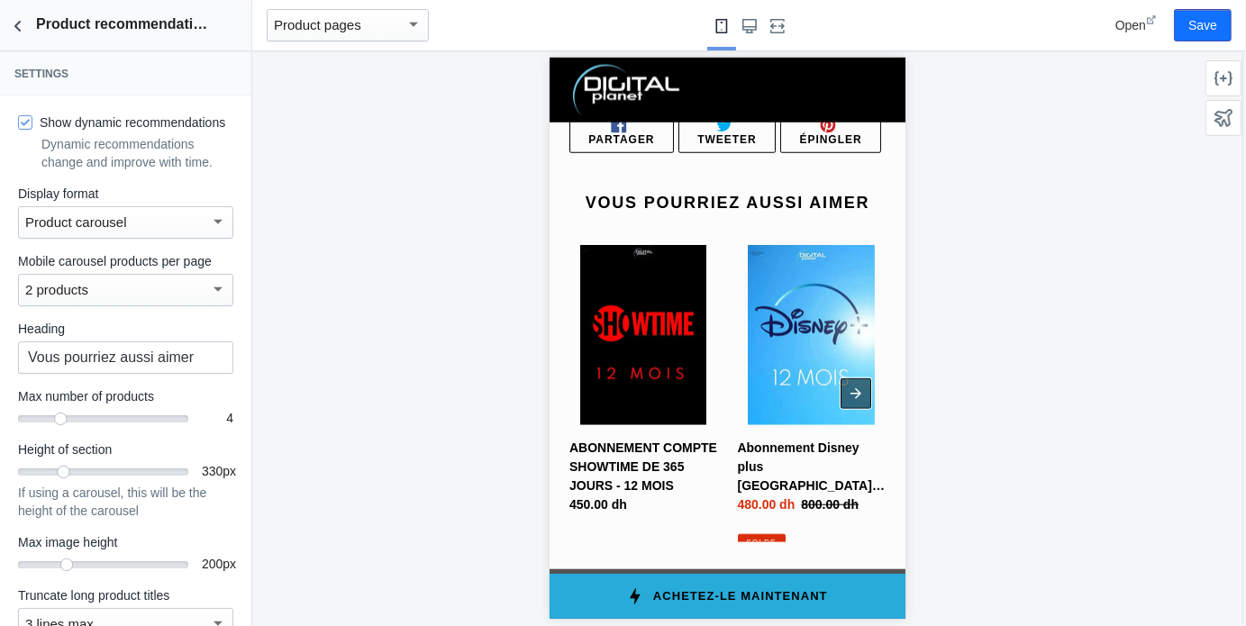
click at [842, 378] on div at bounding box center [855, 393] width 31 height 31
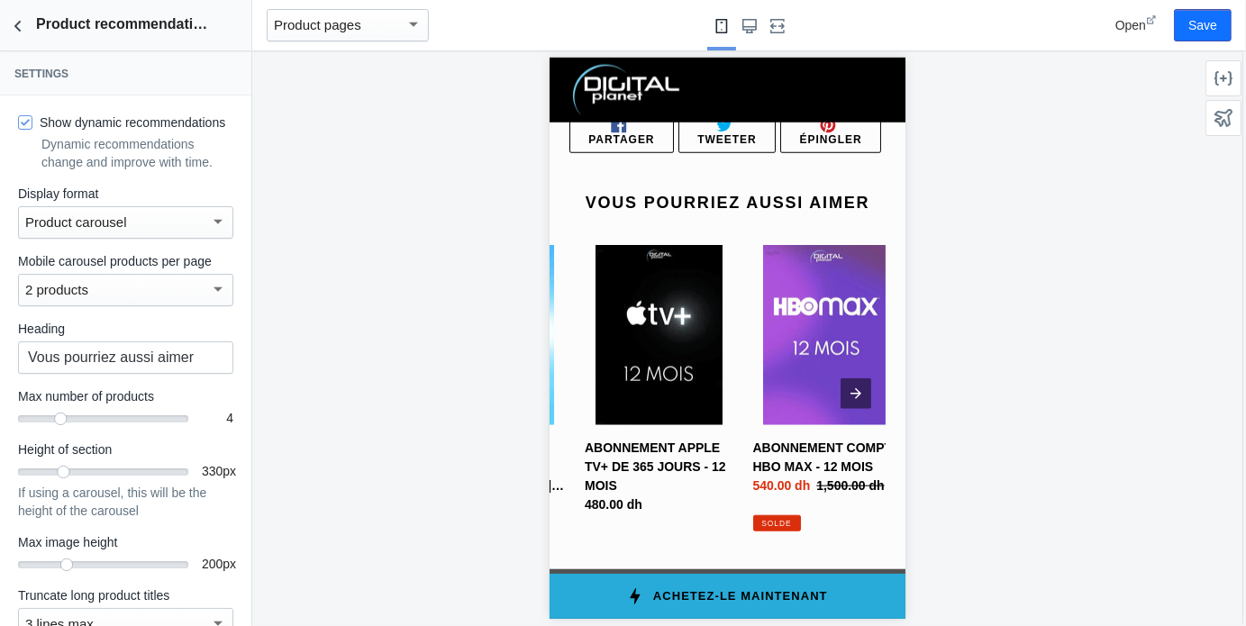
scroll to position [0, 323]
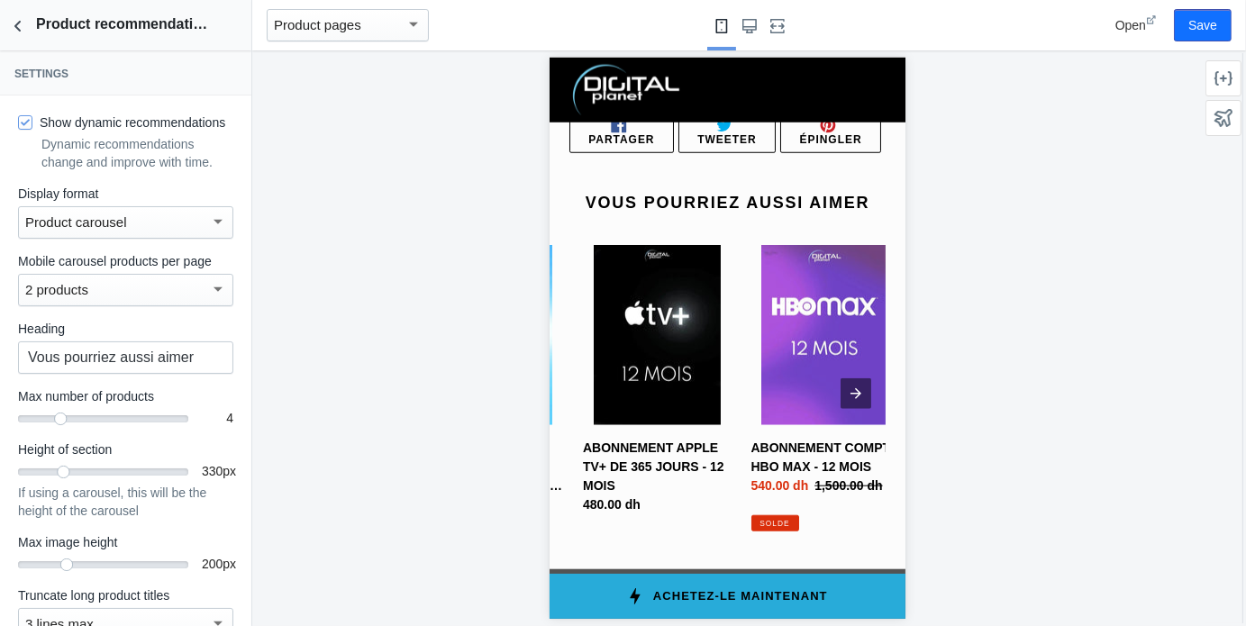
click at [842, 376] on link "ABONNEMENT COMPTE HBO MAX - 12 MOIS" at bounding box center [825, 387] width 149 height 287
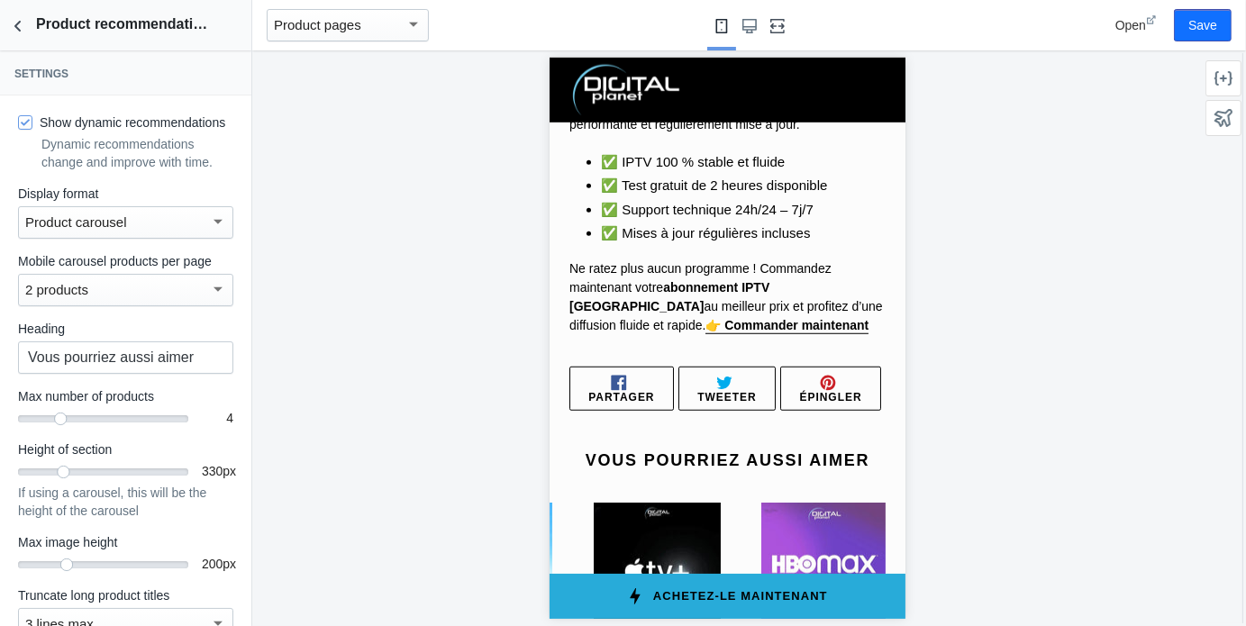
scroll to position [1003, 0]
